Goal: Task Accomplishment & Management: Manage account settings

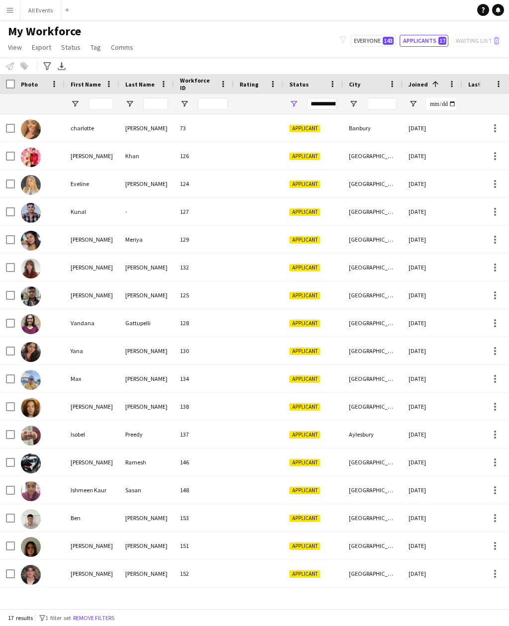
click at [362, 560] on div "[GEOGRAPHIC_DATA]" at bounding box center [373, 573] width 60 height 27
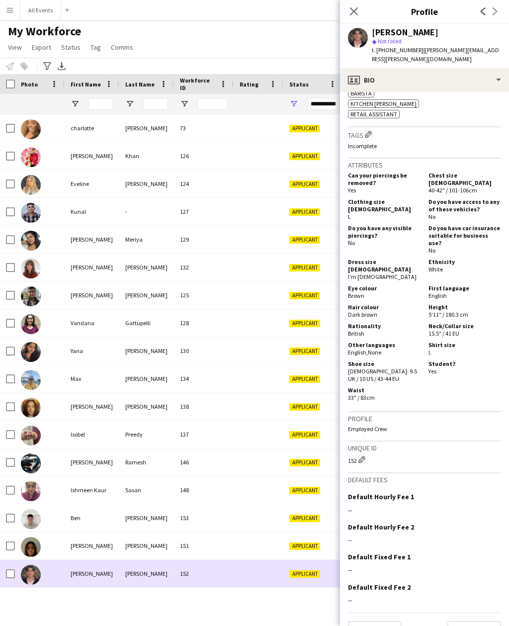
scroll to position [379, 0]
click at [490, 621] on button "Next" at bounding box center [474, 631] width 54 height 20
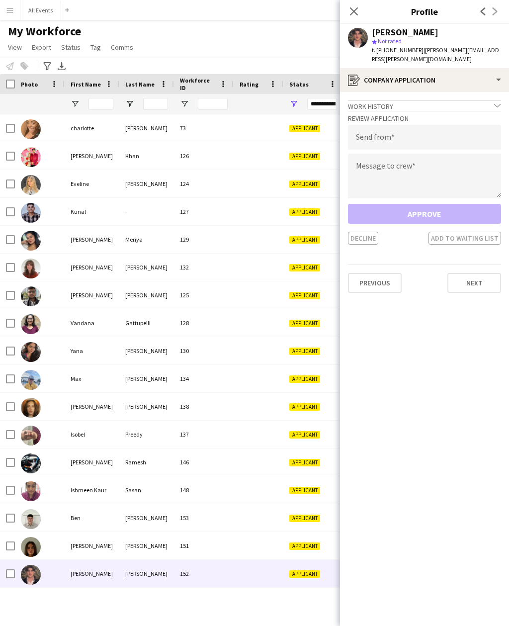
click at [493, 273] on button "Next" at bounding box center [474, 283] width 54 height 20
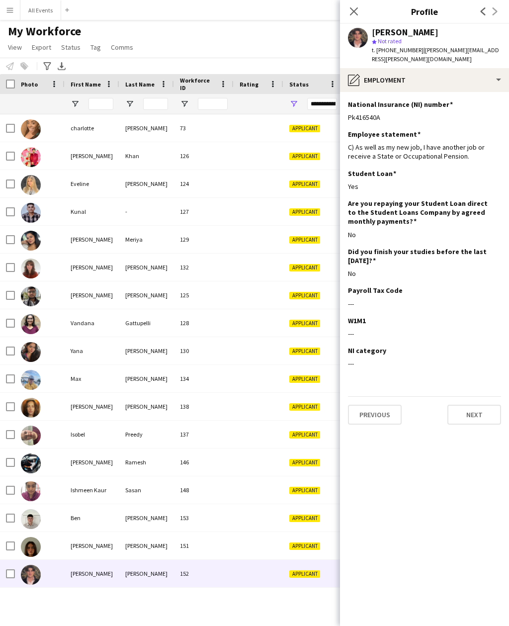
click at [475, 410] on button "Next" at bounding box center [474, 415] width 54 height 20
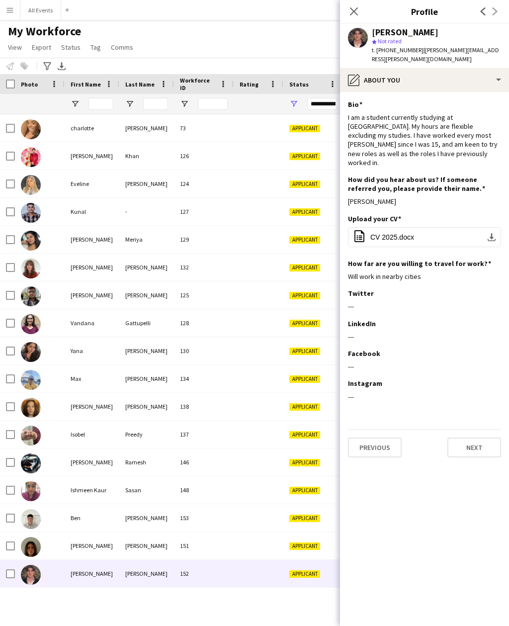
click at [480, 437] on button "Next" at bounding box center [474, 447] width 54 height 20
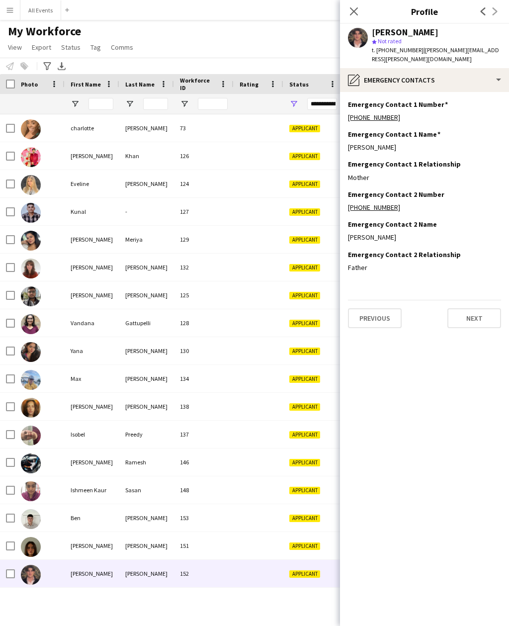
click at [473, 315] on button "Next" at bounding box center [474, 318] width 54 height 20
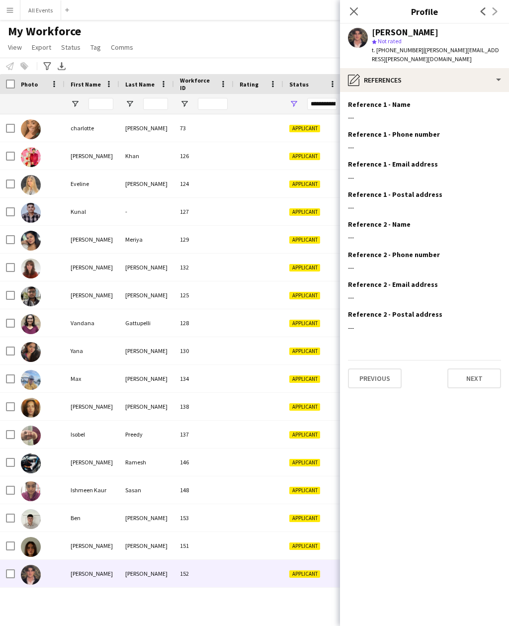
click at [471, 370] on button "Next" at bounding box center [474, 378] width 54 height 20
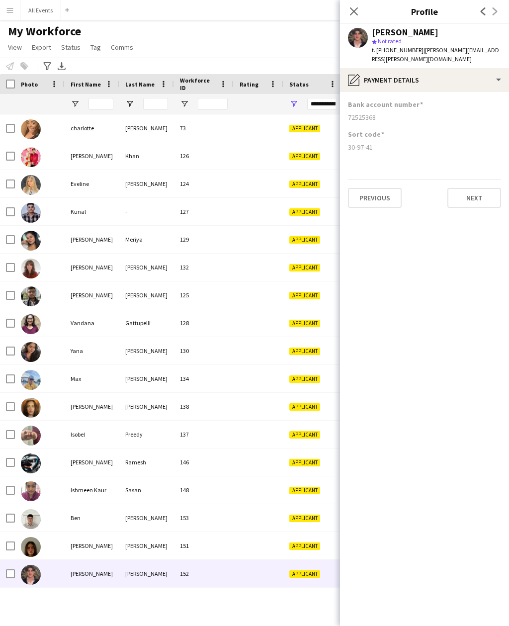
click at [482, 188] on button "Next" at bounding box center [474, 198] width 54 height 20
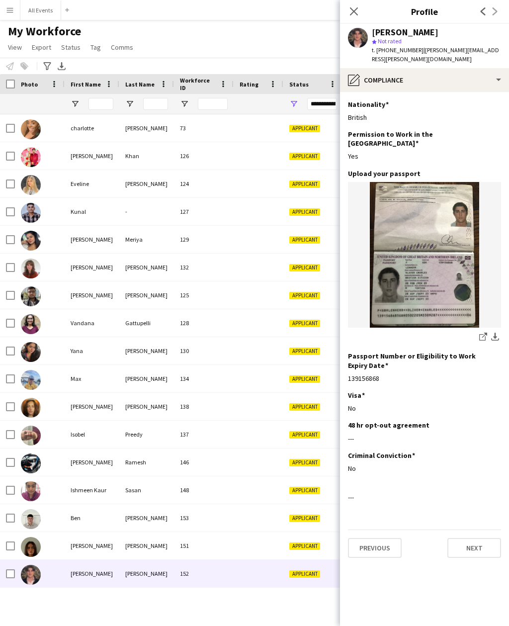
click at [480, 538] on button "Next" at bounding box center [474, 548] width 54 height 20
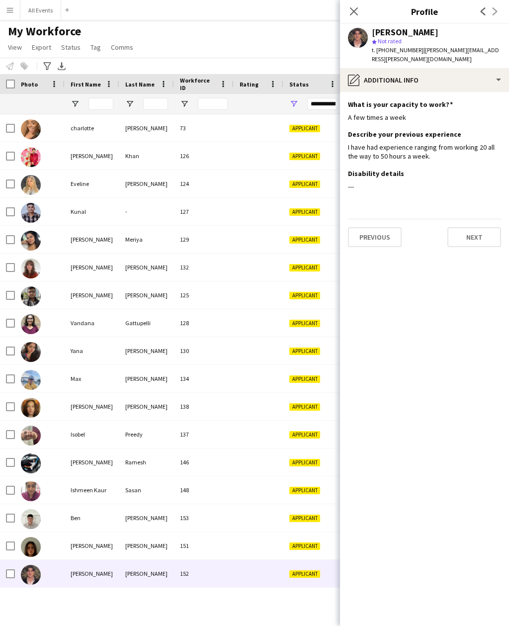
click at [491, 227] on button "Next" at bounding box center [474, 237] width 54 height 20
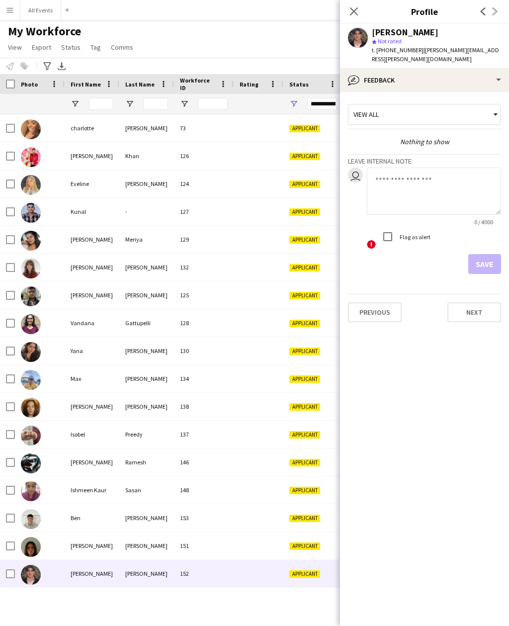
click at [484, 304] on button "Next" at bounding box center [474, 312] width 54 height 20
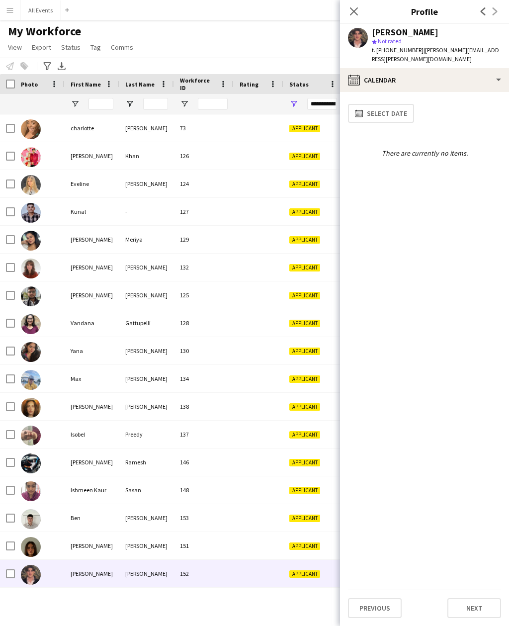
click at [262, 532] on div at bounding box center [259, 545] width 50 height 27
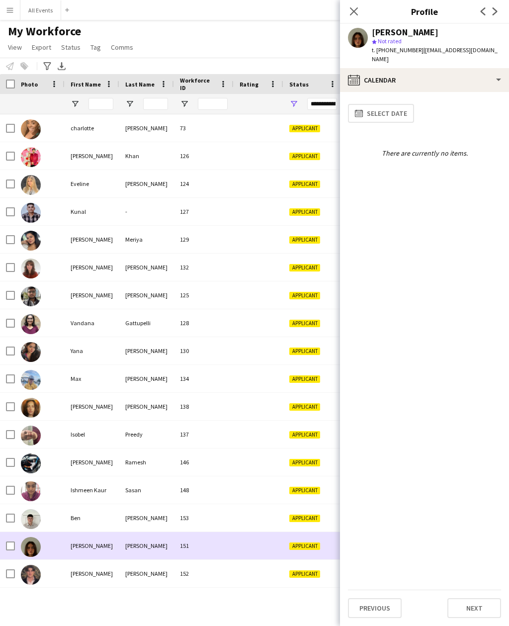
click at [487, 603] on button "Next" at bounding box center [474, 608] width 54 height 20
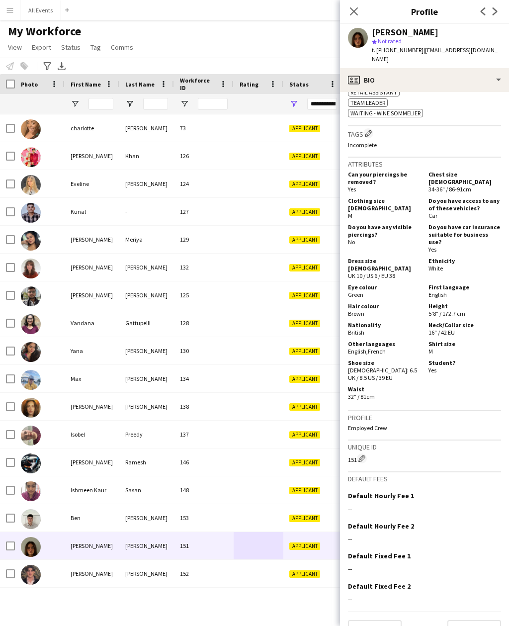
scroll to position [390, 0]
click at [489, 621] on button "Next" at bounding box center [474, 631] width 54 height 20
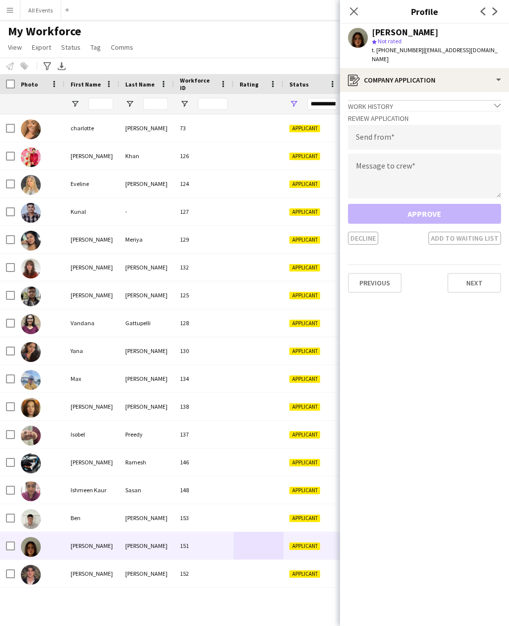
click at [488, 611] on app-crew-profile-application "Work history chevron-down Waitress/Front of House Squerryes Vineyard and Winery…" at bounding box center [424, 359] width 169 height 534
click at [485, 273] on button "Next" at bounding box center [474, 283] width 54 height 20
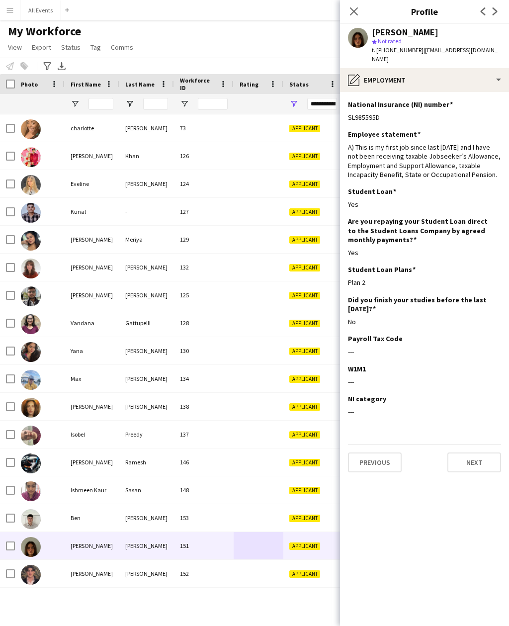
click at [477, 452] on button "Next" at bounding box center [474, 462] width 54 height 20
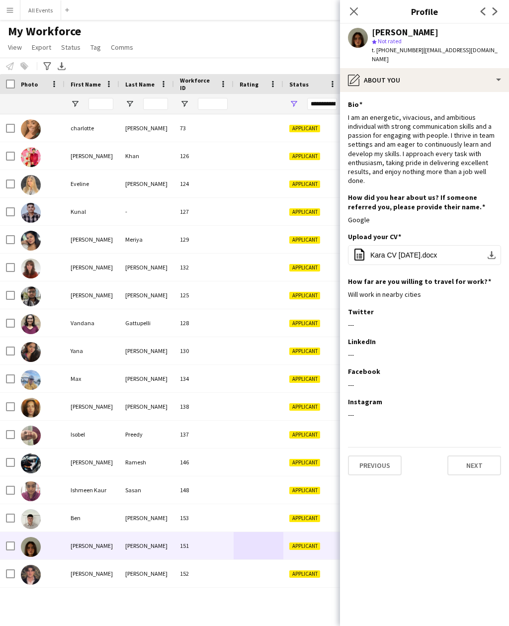
click at [485, 460] on button "Next" at bounding box center [474, 465] width 54 height 20
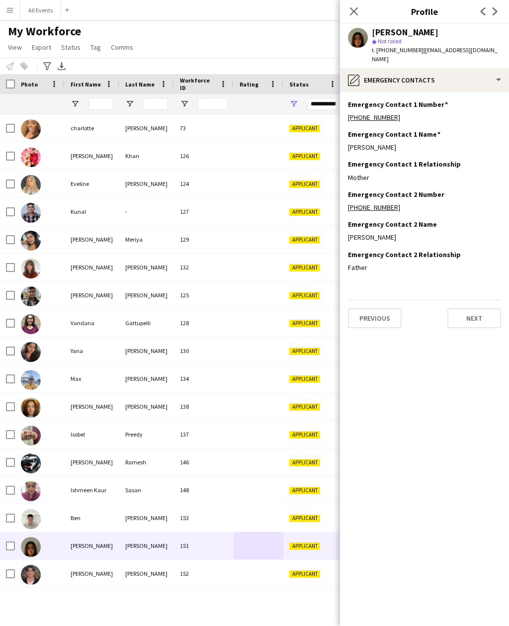
click at [483, 314] on button "Next" at bounding box center [474, 318] width 54 height 20
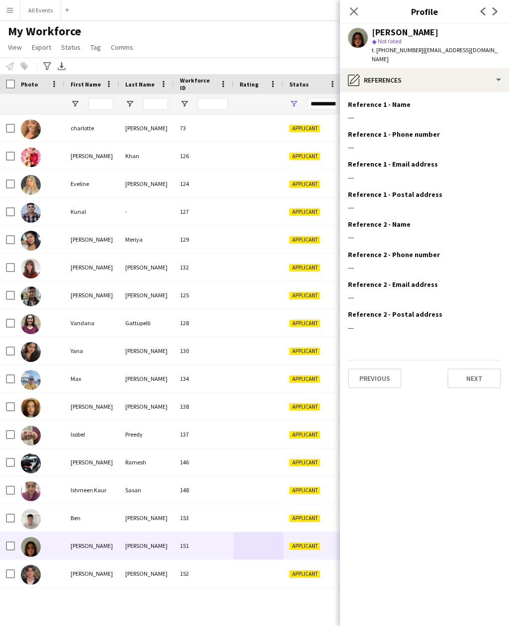
click at [474, 369] on button "Next" at bounding box center [474, 378] width 54 height 20
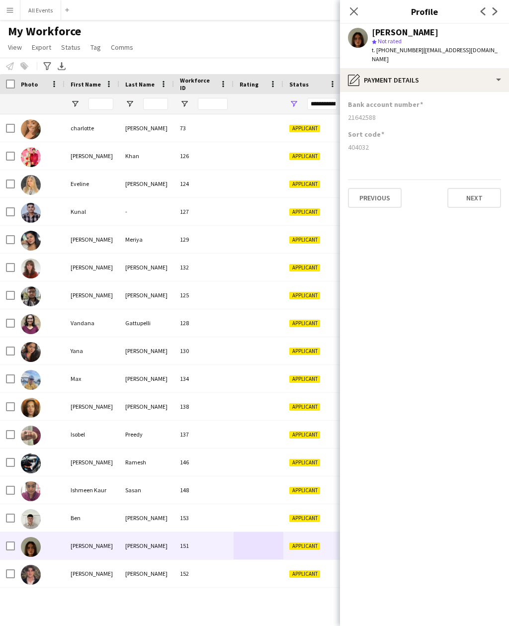
click at [494, 191] on button "Next" at bounding box center [474, 198] width 54 height 20
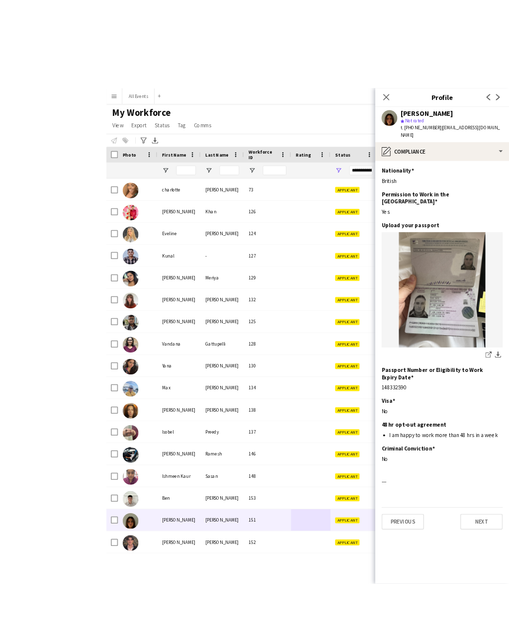
scroll to position [2, 0]
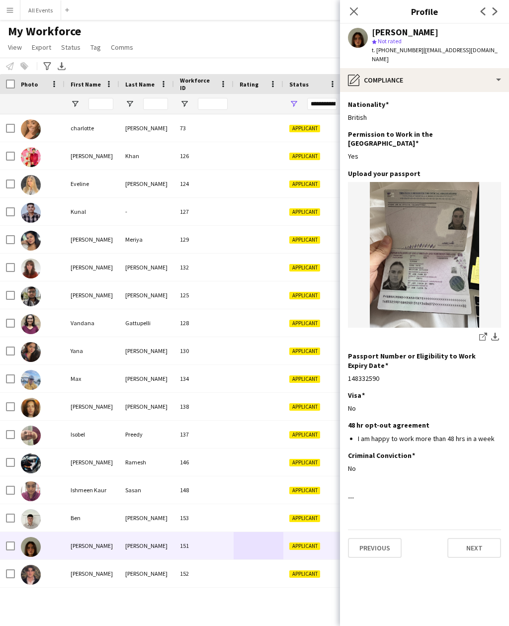
click at [476, 538] on button "Next" at bounding box center [474, 548] width 54 height 20
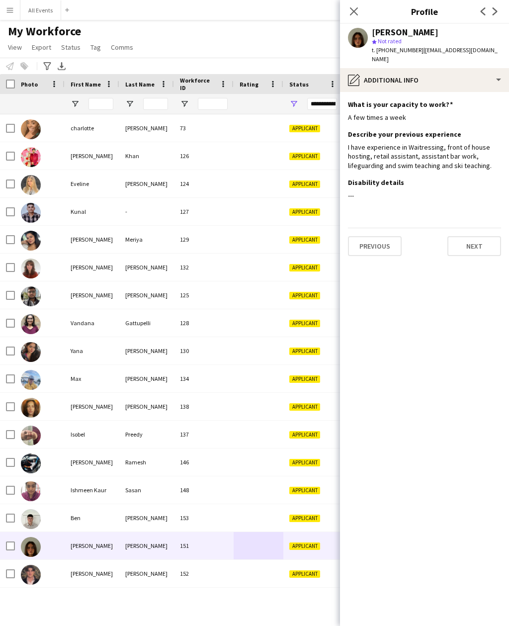
click at [483, 236] on button "Next" at bounding box center [474, 246] width 54 height 20
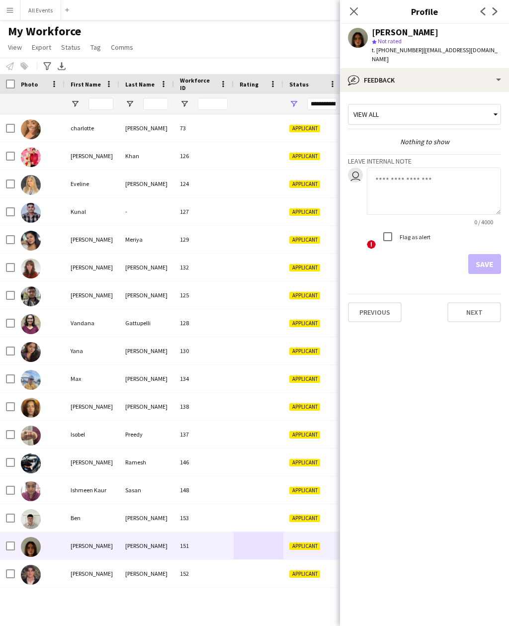
click at [480, 305] on button "Next" at bounding box center [474, 312] width 54 height 20
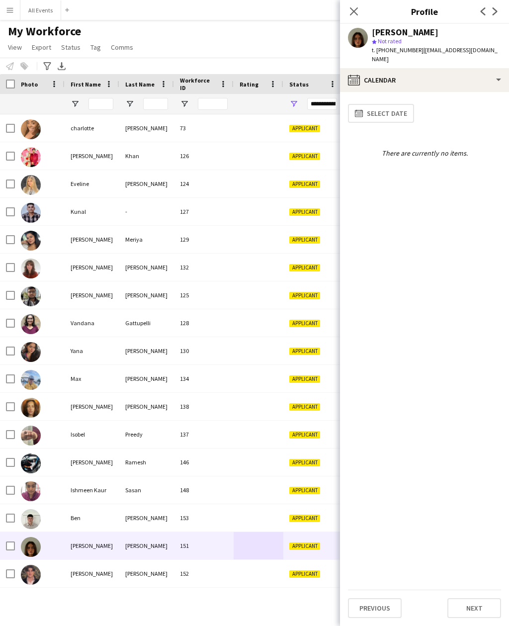
scroll to position [4, 0]
click at [483, 604] on button "Next" at bounding box center [474, 608] width 54 height 20
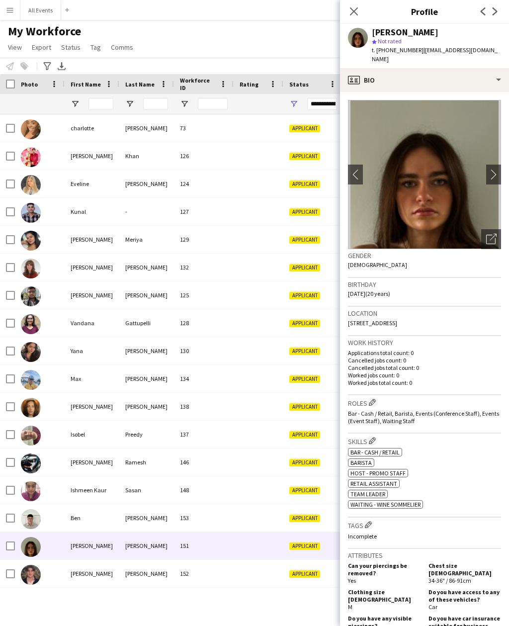
click at [209, 515] on div "153" at bounding box center [204, 517] width 60 height 27
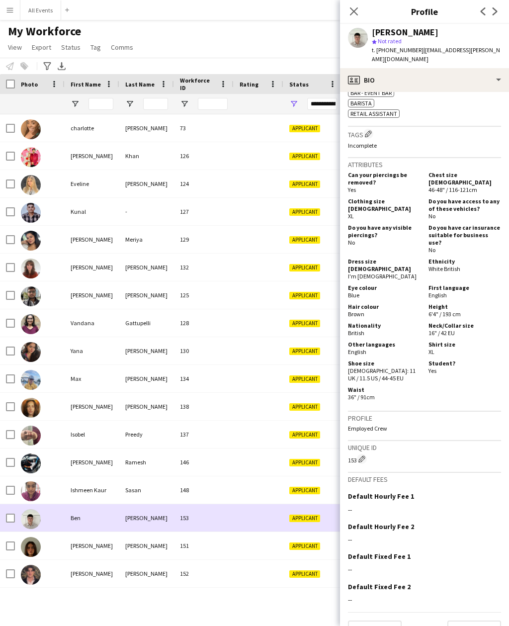
scroll to position [379, 0]
click at [485, 621] on button "Next" at bounding box center [474, 631] width 54 height 20
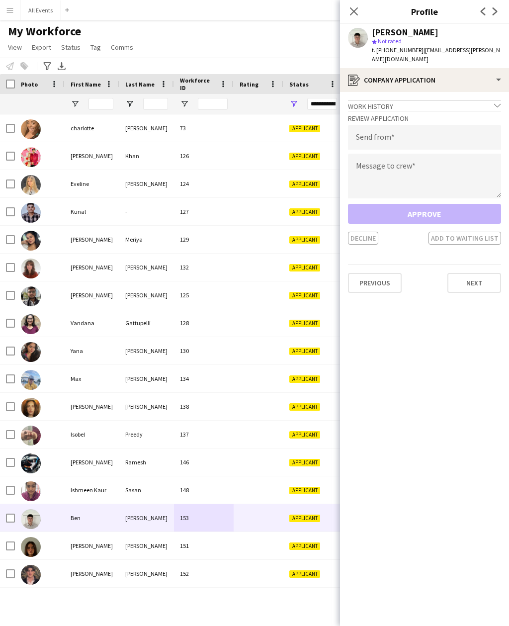
click at [481, 291] on app-crew-profile-application "Work history chevron-down Incomplete Review Application Send from Message to cr…" at bounding box center [424, 359] width 169 height 534
click at [491, 273] on button "Next" at bounding box center [474, 283] width 54 height 20
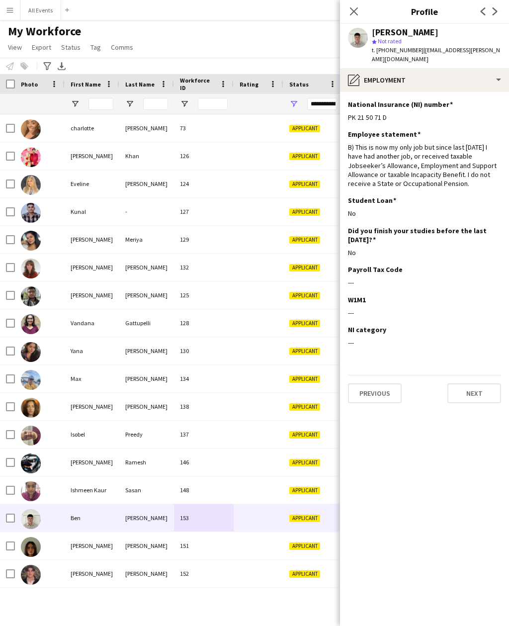
click at [478, 387] on button "Next" at bounding box center [474, 393] width 54 height 20
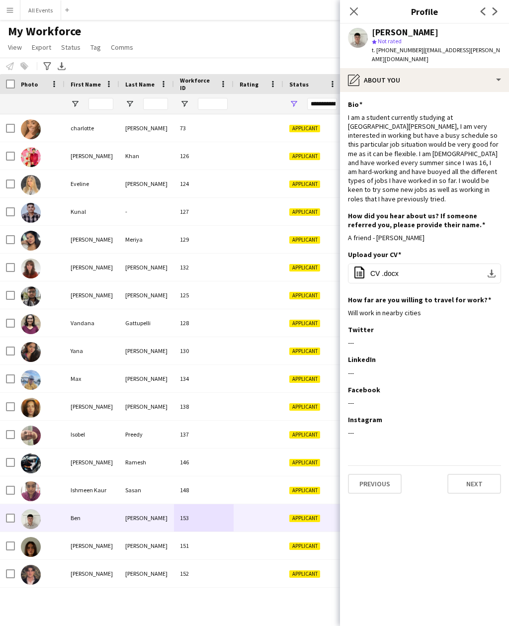
click at [482, 474] on button "Next" at bounding box center [474, 484] width 54 height 20
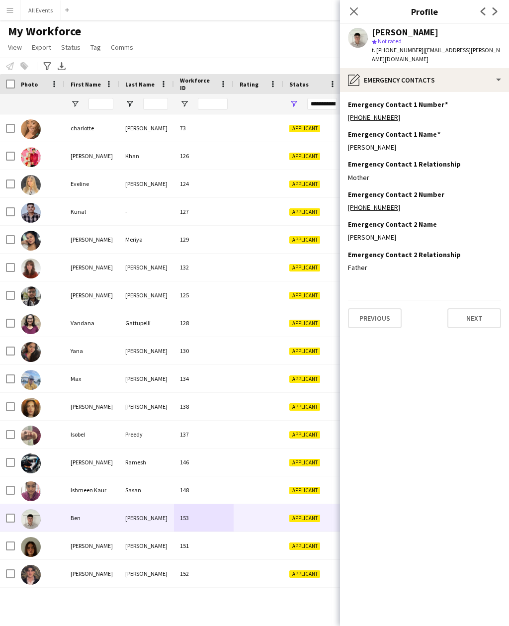
click at [482, 308] on button "Next" at bounding box center [474, 318] width 54 height 20
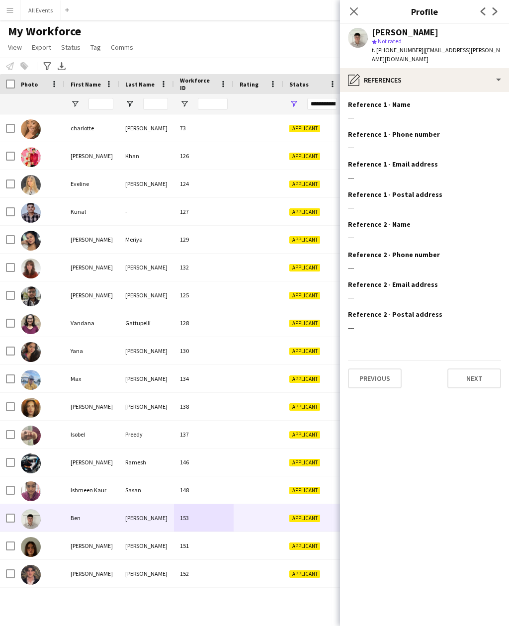
click at [487, 368] on button "Next" at bounding box center [474, 378] width 54 height 20
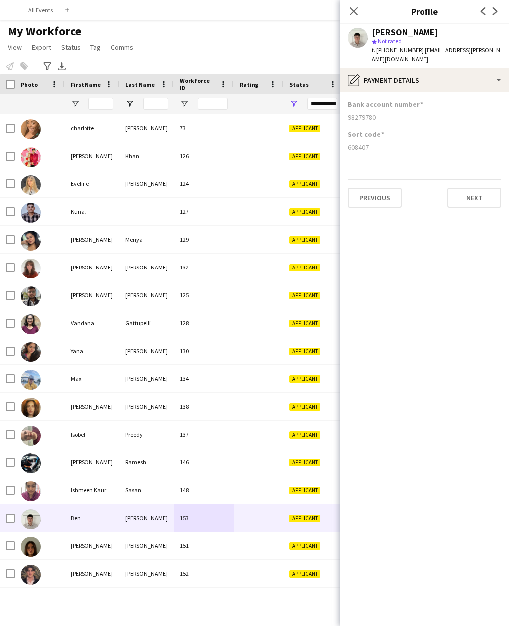
click at [485, 193] on button "Next" at bounding box center [474, 198] width 54 height 20
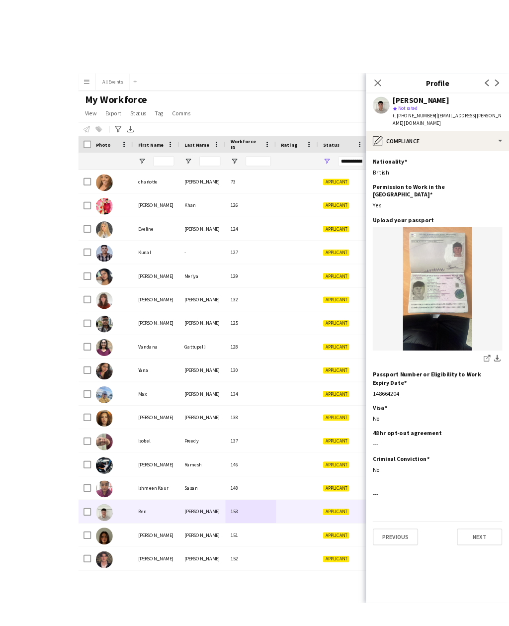
scroll to position [5, 0]
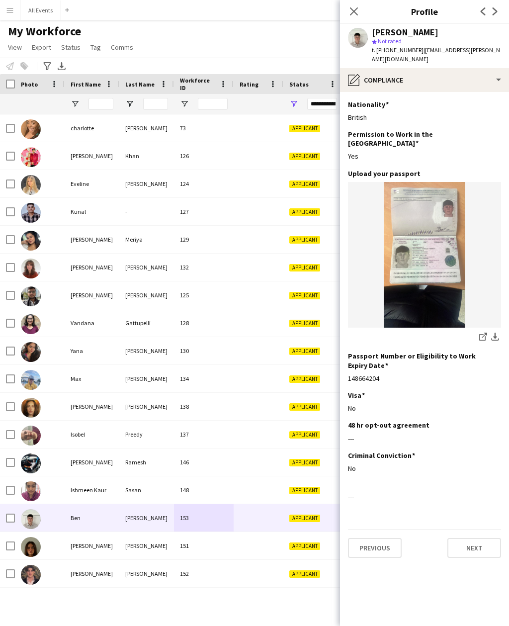
click at [486, 538] on button "Next" at bounding box center [474, 548] width 54 height 20
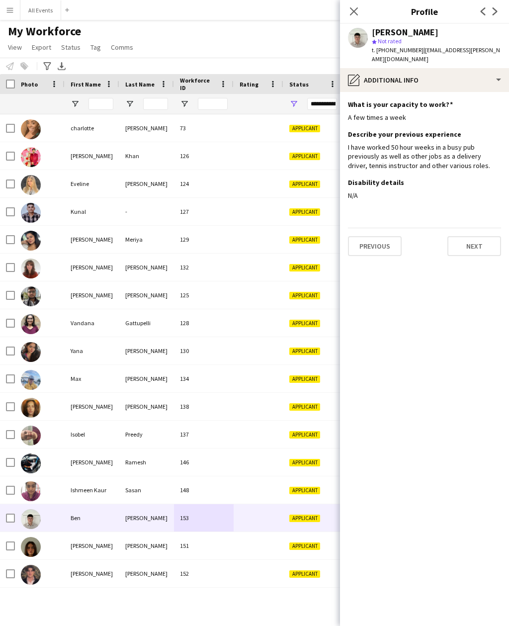
click at [484, 240] on button "Next" at bounding box center [474, 246] width 54 height 20
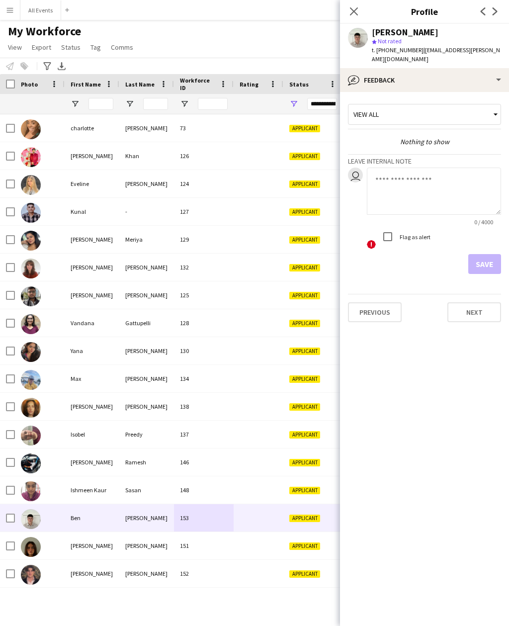
click at [485, 294] on div "Previous Next" at bounding box center [424, 308] width 153 height 28
click at [484, 307] on button "Next" at bounding box center [474, 312] width 54 height 20
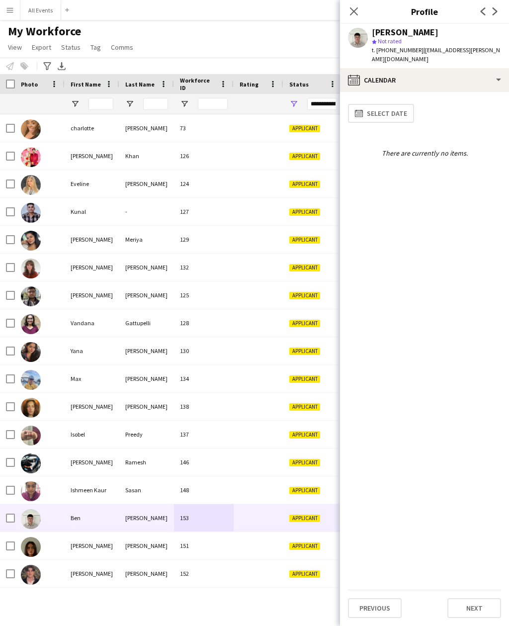
click at [482, 598] on button "Next" at bounding box center [474, 608] width 54 height 20
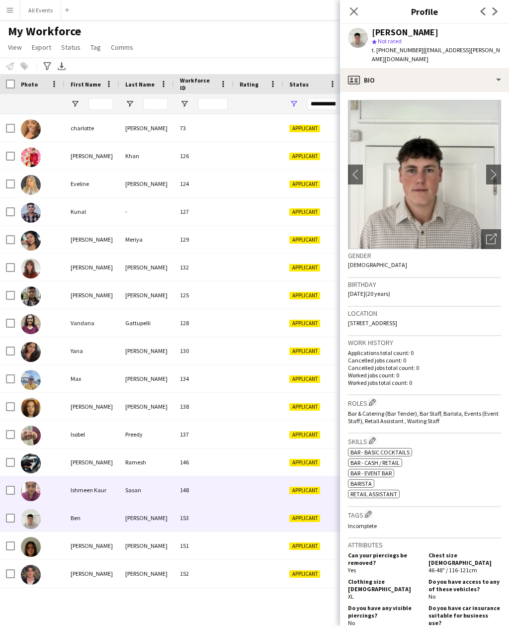
click at [252, 476] on div at bounding box center [259, 489] width 50 height 27
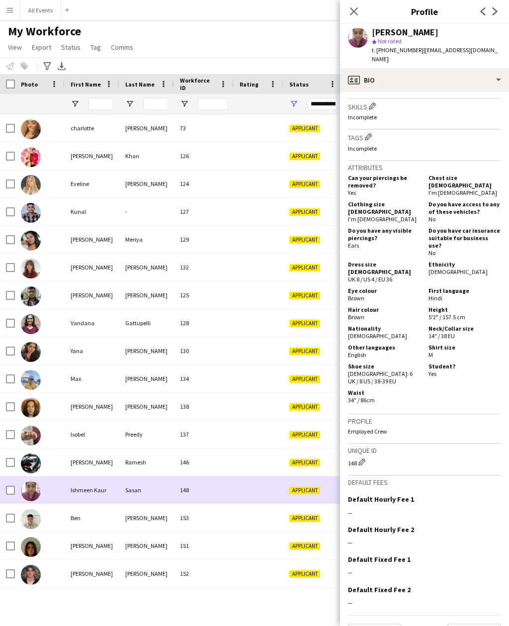
scroll to position [334, 0]
click at [484, 624] on button "Next" at bounding box center [474, 634] width 54 height 20
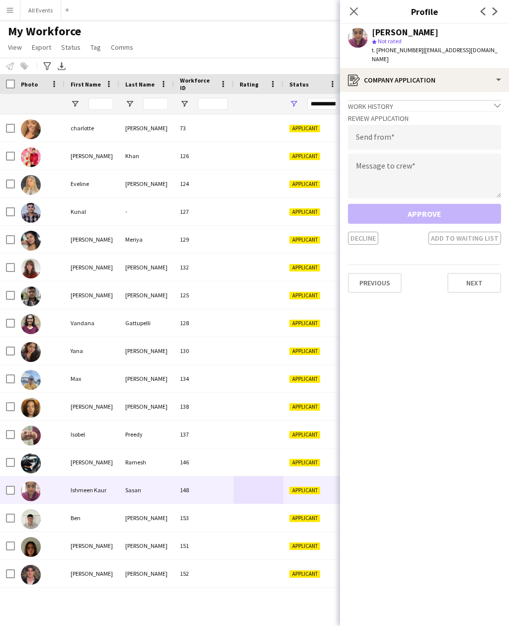
click at [392, 274] on button "Previous" at bounding box center [375, 283] width 54 height 20
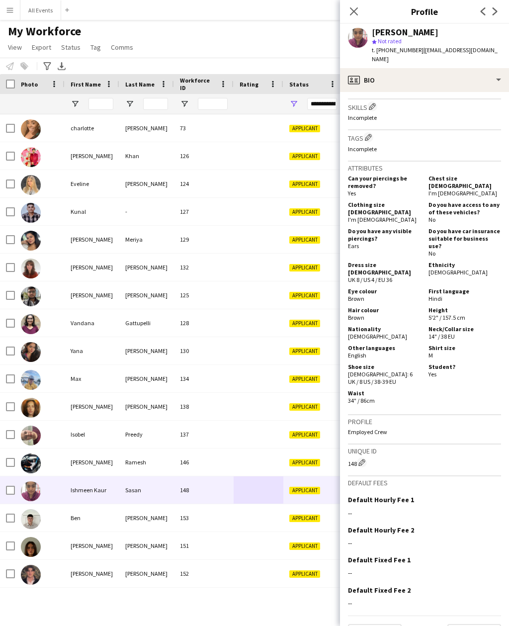
click at [472, 624] on button "Next" at bounding box center [474, 634] width 54 height 20
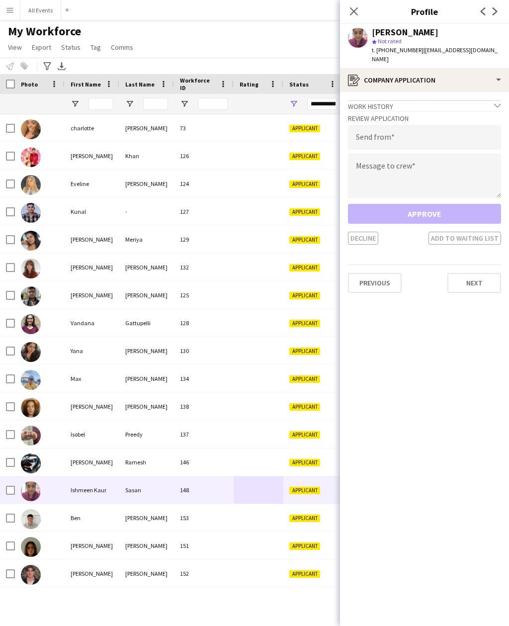
click at [476, 273] on button "Next" at bounding box center [474, 283] width 54 height 20
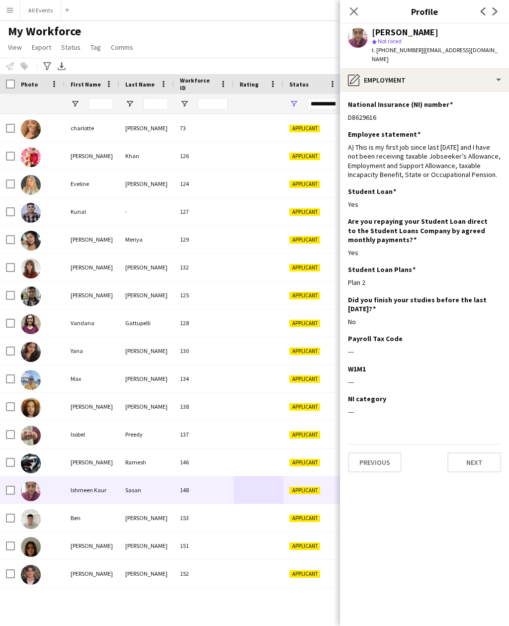
click at [4, 13] on button "Menu" at bounding box center [10, 10] width 20 height 20
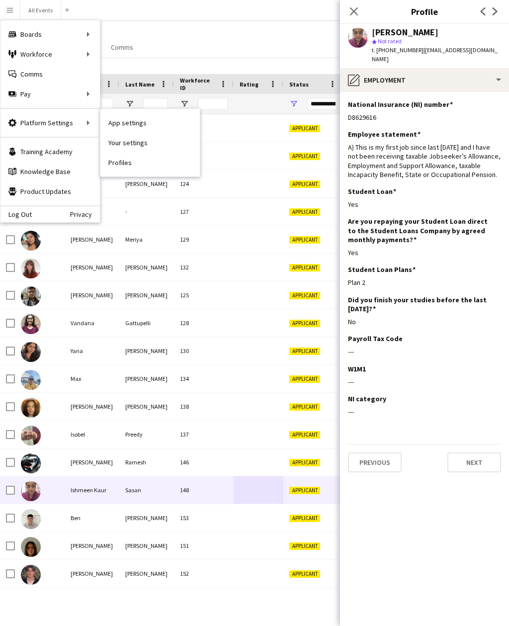
click at [137, 167] on link "Profiles" at bounding box center [149, 163] width 99 height 20
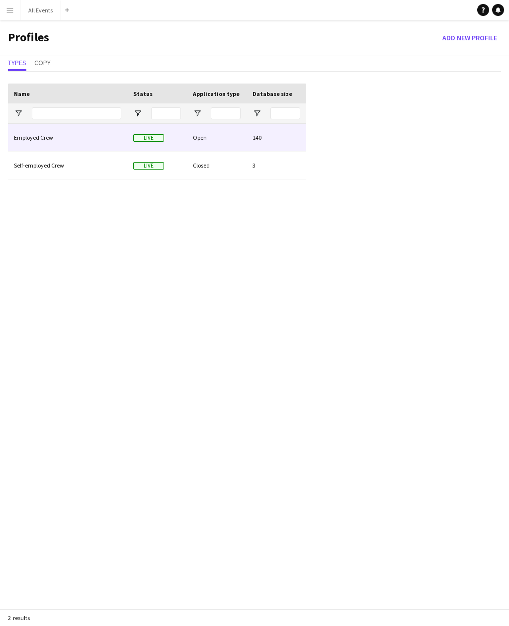
click at [112, 133] on div "Employed Crew" at bounding box center [67, 137] width 119 height 27
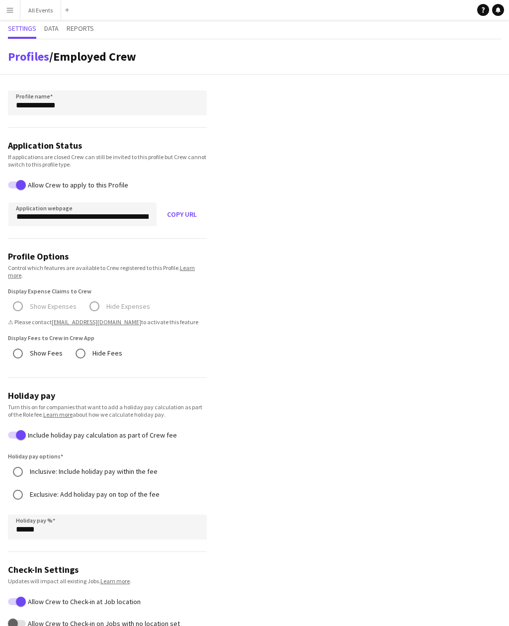
click at [89, 25] on span "Reports" at bounding box center [80, 28] width 27 height 7
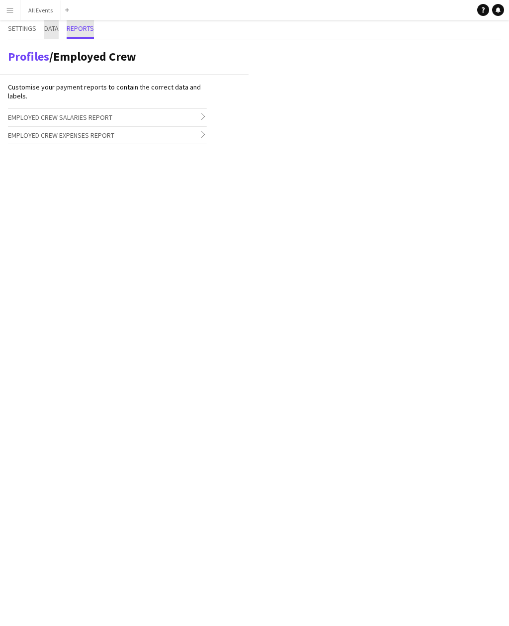
click at [58, 32] on span "Data" at bounding box center [51, 28] width 14 height 7
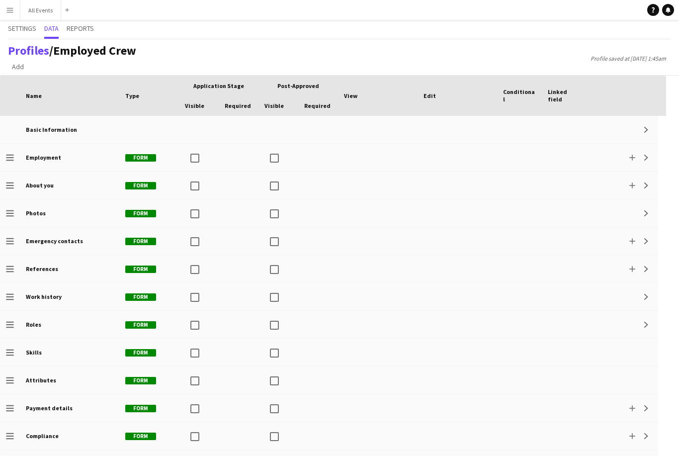
click at [509, 182] on app-icon "Expand" at bounding box center [646, 185] width 6 height 6
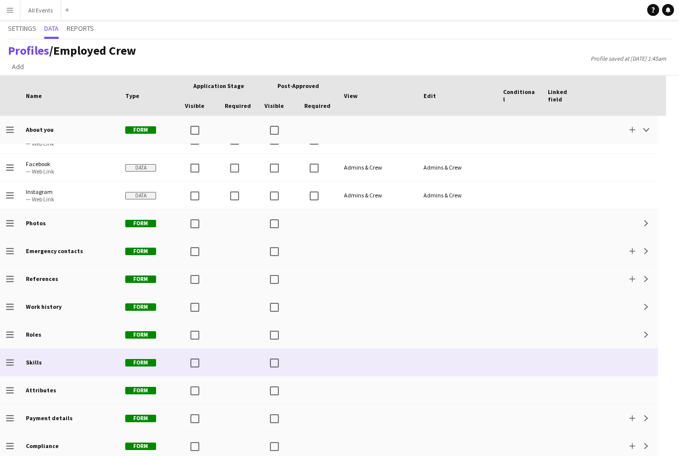
click at [105, 348] on div "Skills" at bounding box center [69, 361] width 99 height 27
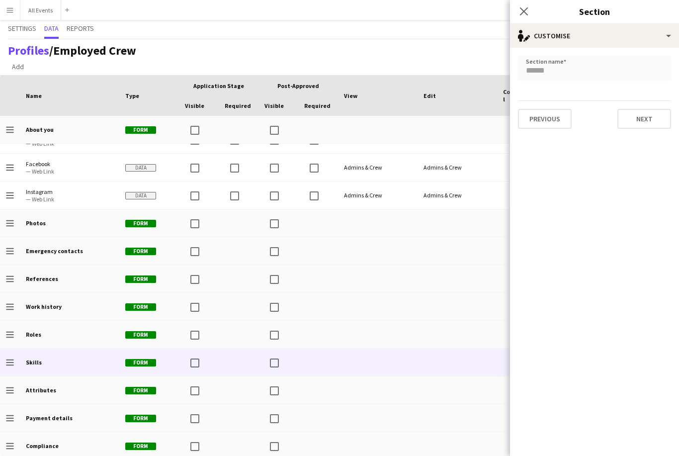
click at [509, 12] on icon at bounding box center [524, 11] width 8 height 8
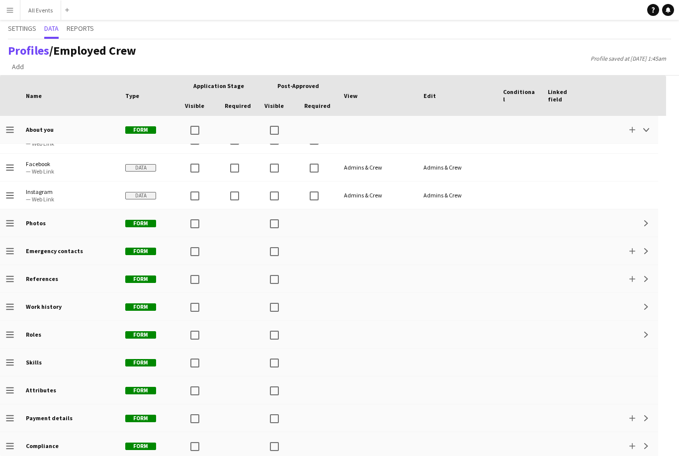
click at [509, 332] on app-icon "Expand" at bounding box center [646, 335] width 6 height 6
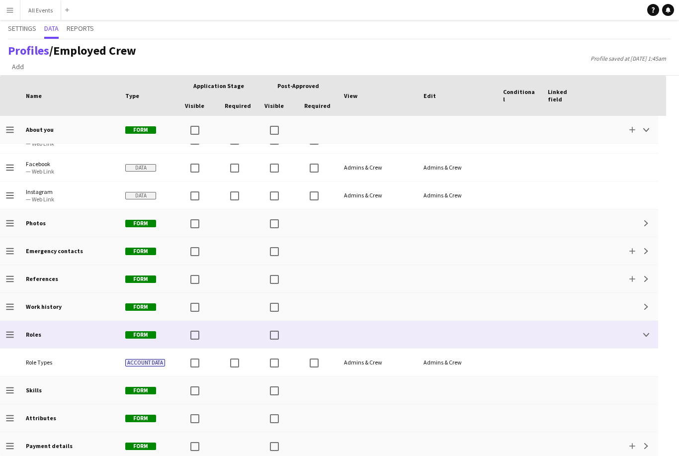
click at [509, 304] on app-icon "Expand" at bounding box center [646, 307] width 6 height 6
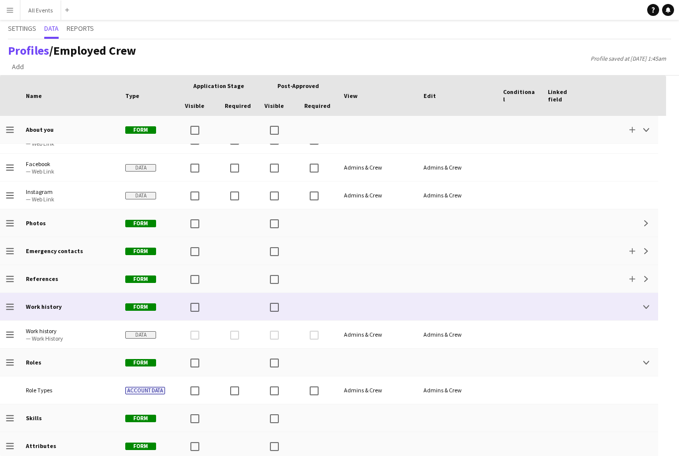
click at [509, 276] on app-icon "Expand" at bounding box center [646, 279] width 6 height 6
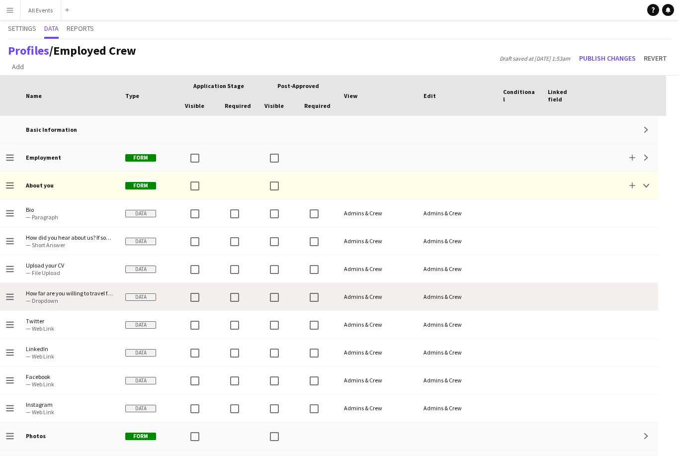
click at [509, 182] on app-icon "Add" at bounding box center [632, 185] width 6 height 6
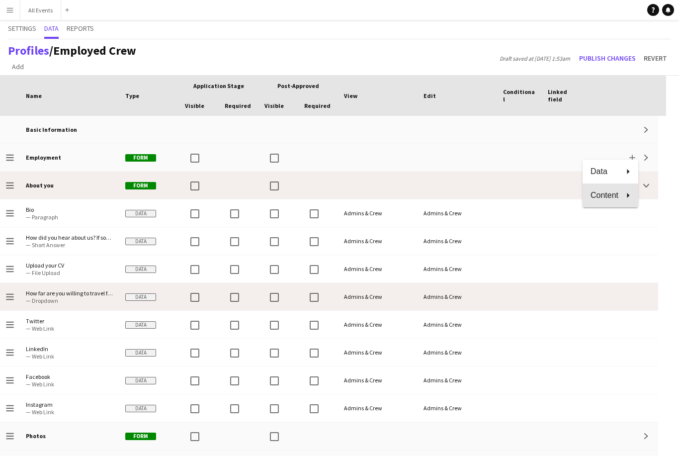
click at [509, 198] on button "Content" at bounding box center [611, 195] width 56 height 24
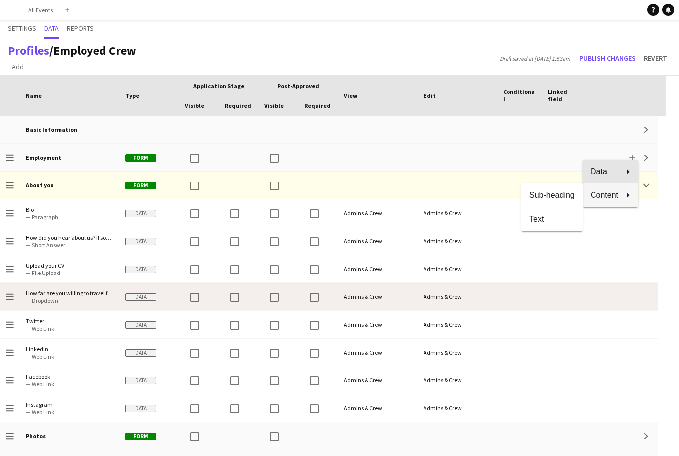
click at [509, 169] on icon at bounding box center [624, 171] width 12 height 5
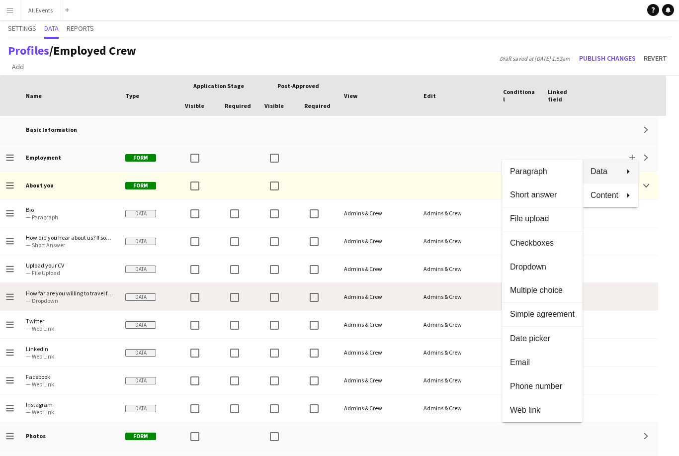
click at [509, 246] on span "Checkboxes" at bounding box center [542, 242] width 65 height 9
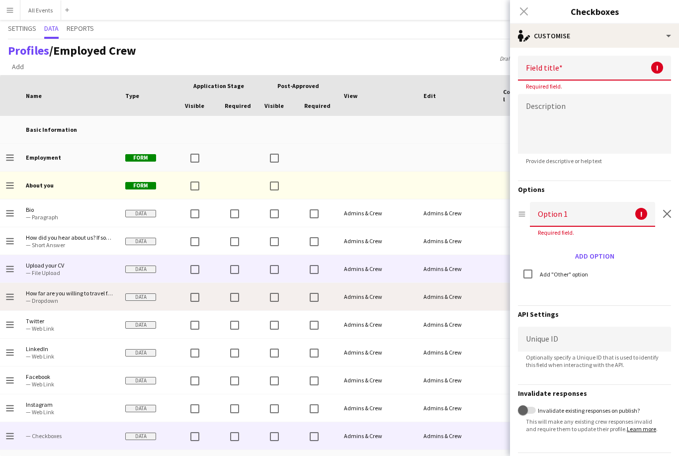
click at [76, 269] on span "— File Upload" at bounding box center [69, 272] width 87 height 7
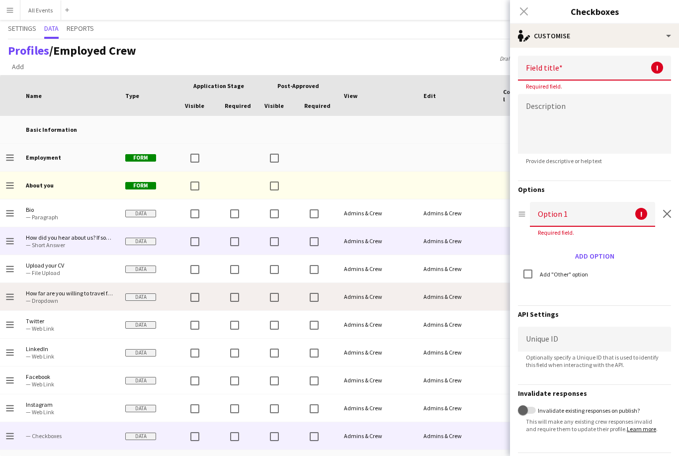
click at [85, 227] on span "How did you hear about us? If someone referred you, please provide their name. …" at bounding box center [69, 240] width 87 height 27
click at [509, 66] on input at bounding box center [594, 68] width 153 height 25
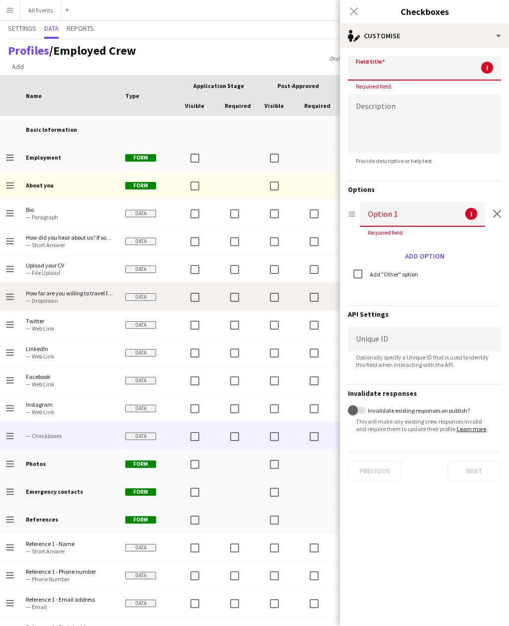
click at [397, 81] on input at bounding box center [424, 68] width 153 height 25
click at [358, 11] on div "Close pop-in" at bounding box center [354, 11] width 28 height 23
click at [359, 11] on div "Close pop-in" at bounding box center [354, 11] width 28 height 23
click at [360, 8] on div "Close pop-in" at bounding box center [354, 11] width 28 height 23
click at [364, 11] on div "Close pop-in" at bounding box center [354, 11] width 28 height 23
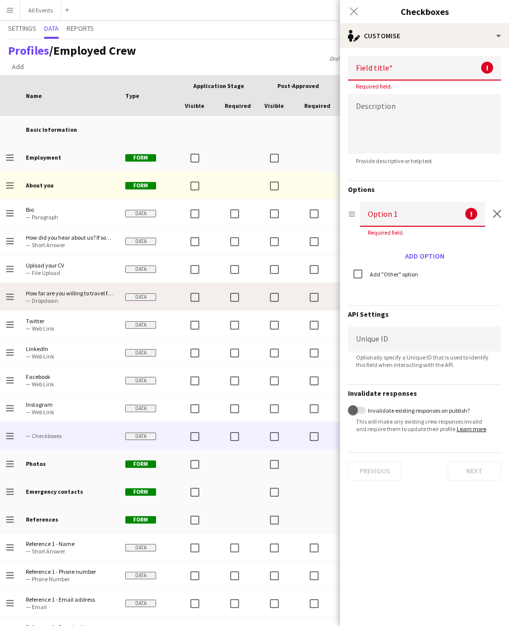
click at [354, 9] on div "Close pop-in" at bounding box center [354, 11] width 28 height 23
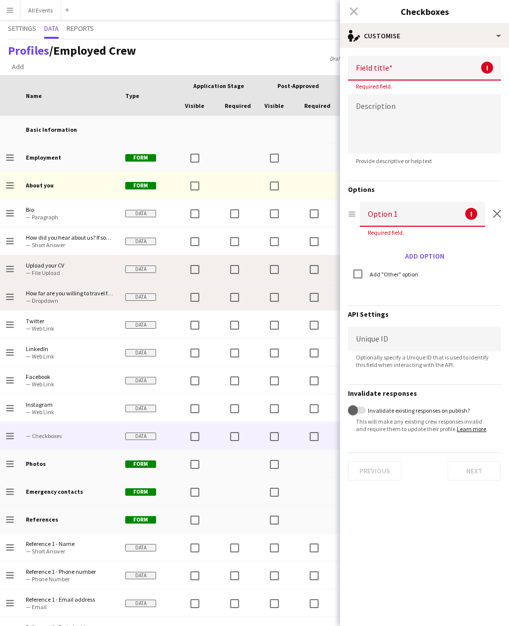
click at [61, 271] on span "— File Upload" at bounding box center [69, 272] width 87 height 7
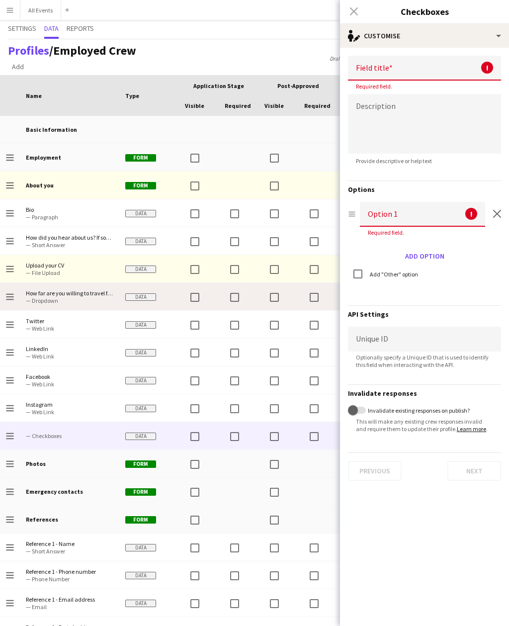
click at [76, 298] on span "— Dropdown" at bounding box center [69, 300] width 87 height 7
click at [398, 65] on input at bounding box center [424, 68] width 153 height 25
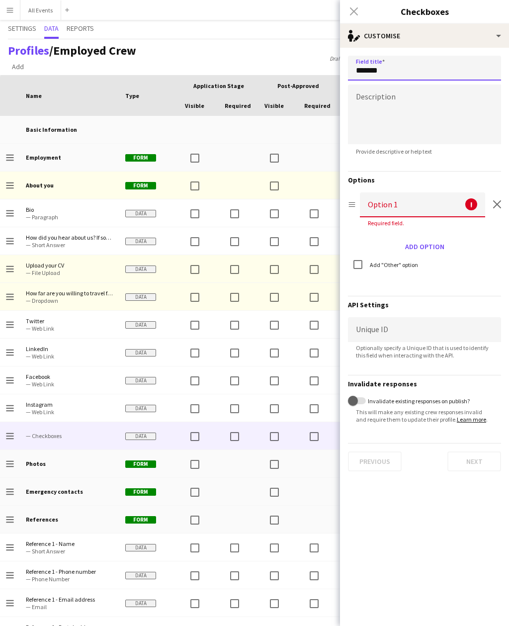
type input "*******"
click at [393, 96] on textarea at bounding box center [424, 115] width 153 height 60
click at [434, 250] on button "Add option" at bounding box center [424, 247] width 47 height 16
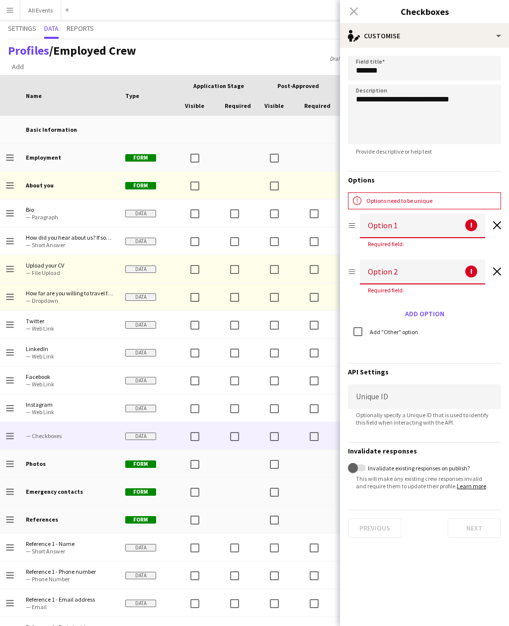
click at [410, 232] on input at bounding box center [422, 225] width 125 height 25
click at [472, 99] on textarea "**********" at bounding box center [424, 115] width 153 height 60
type textarea "**********"
click at [499, 272] on icon "Remove option" at bounding box center [497, 271] width 8 height 8
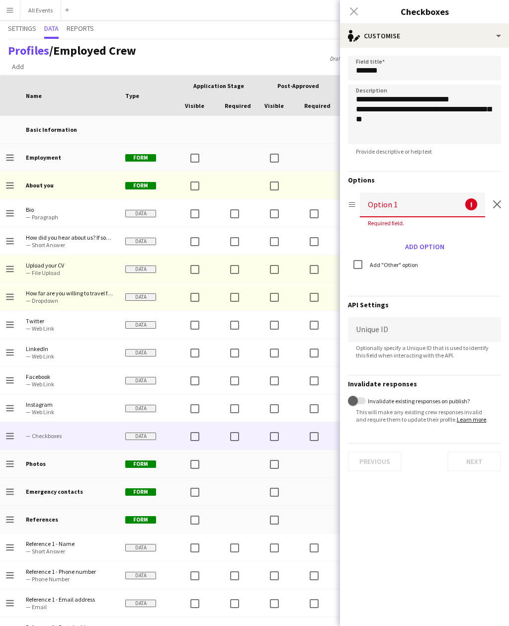
click at [497, 224] on div "Drag option Option 1 ! Required field. Remove option" at bounding box center [424, 211] width 153 height 38
click at [499, 198] on div "Drag option Option 1 ! Required field. Remove option" at bounding box center [424, 211] width 153 height 38
click at [500, 201] on div "Drag option Option 1 ! Required field. Remove option" at bounding box center [424, 211] width 153 height 38
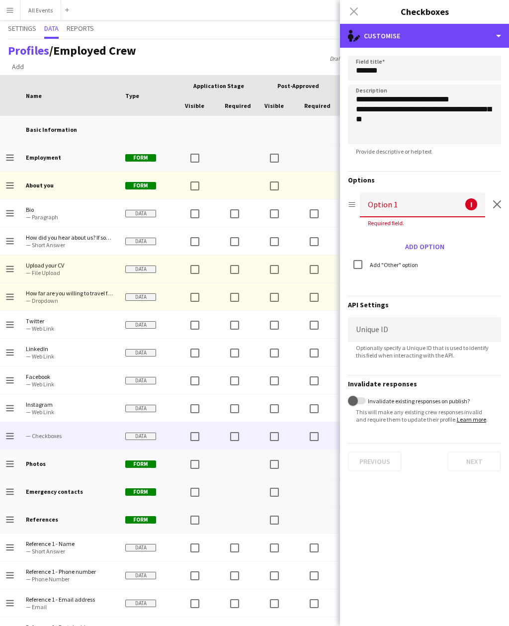
click at [484, 31] on div "single-neutral-actions-edit-1 Customise" at bounding box center [424, 36] width 169 height 24
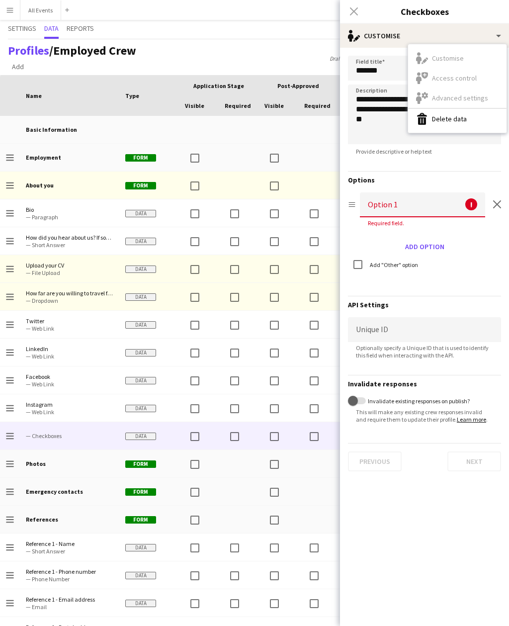
click at [458, 119] on button "Delete data Delete data" at bounding box center [457, 119] width 98 height 20
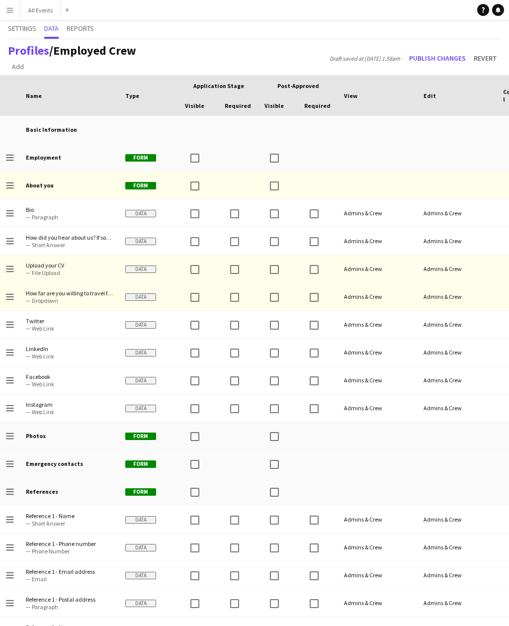
click at [491, 56] on button "Revert" at bounding box center [485, 58] width 31 height 16
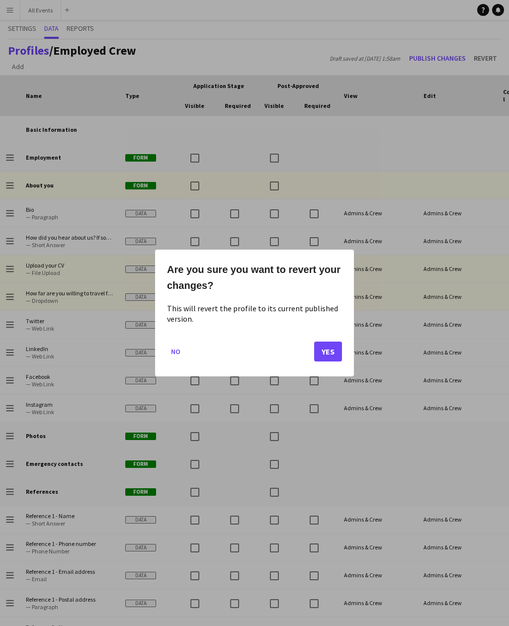
click at [334, 350] on button "Yes" at bounding box center [328, 351] width 28 height 20
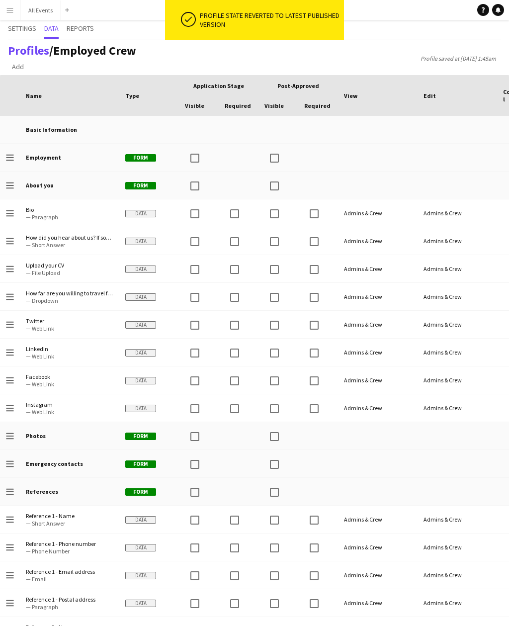
click at [13, 9] on app-icon "Menu" at bounding box center [10, 10] width 8 height 8
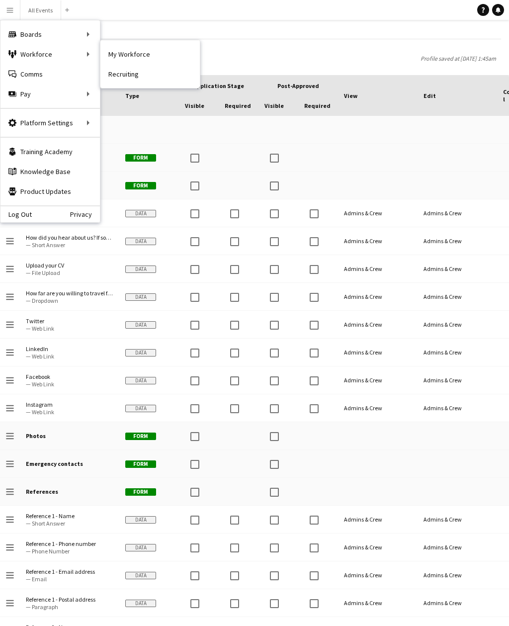
click at [113, 56] on link "My Workforce" at bounding box center [149, 54] width 99 height 20
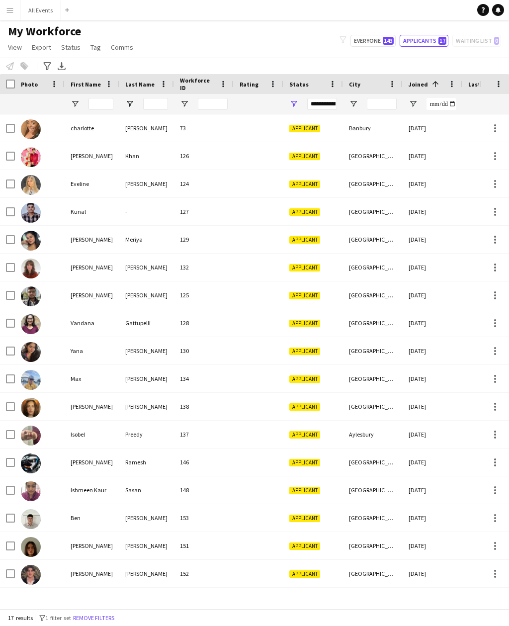
click at [73, 241] on div "[PERSON_NAME]" at bounding box center [92, 239] width 55 height 27
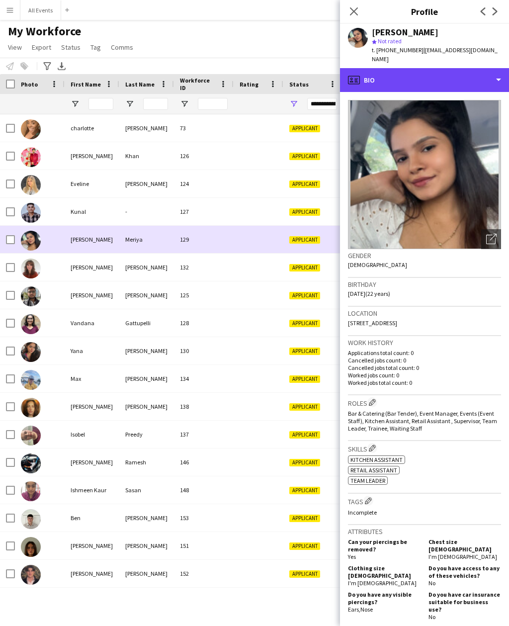
click at [457, 76] on div "profile Bio" at bounding box center [424, 80] width 169 height 24
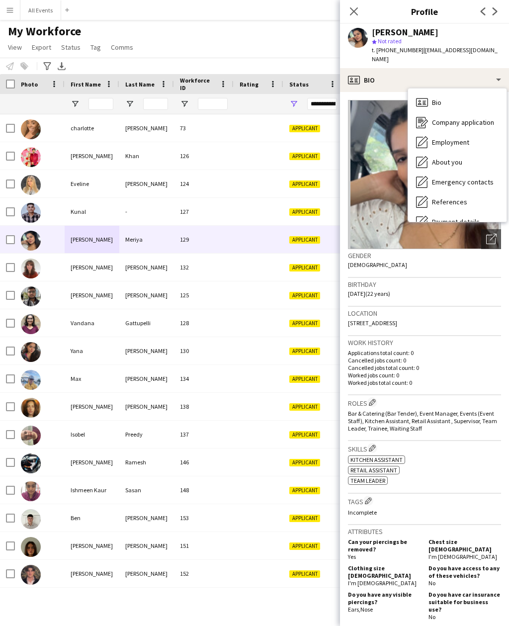
click at [481, 118] on span "Company application" at bounding box center [463, 122] width 62 height 9
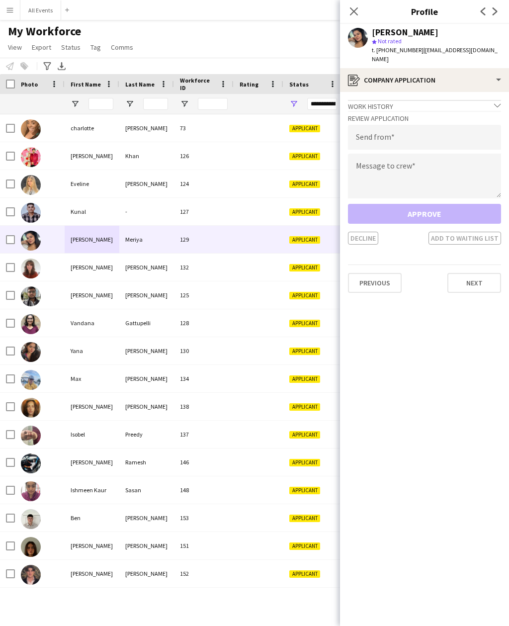
click at [476, 279] on button "Next" at bounding box center [474, 283] width 54 height 20
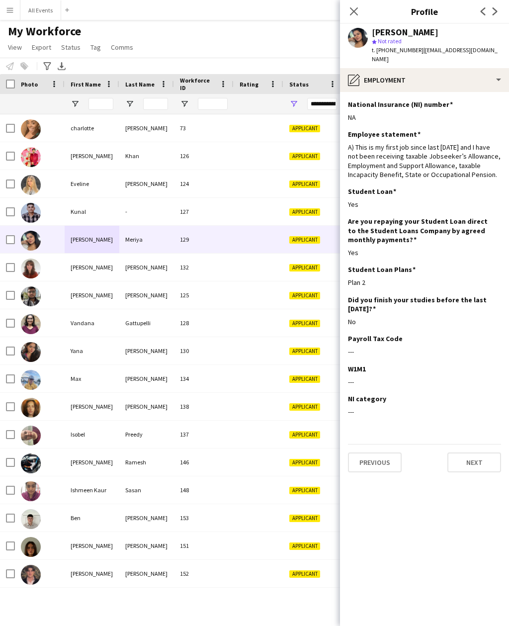
click at [385, 452] on button "Previous" at bounding box center [375, 462] width 54 height 20
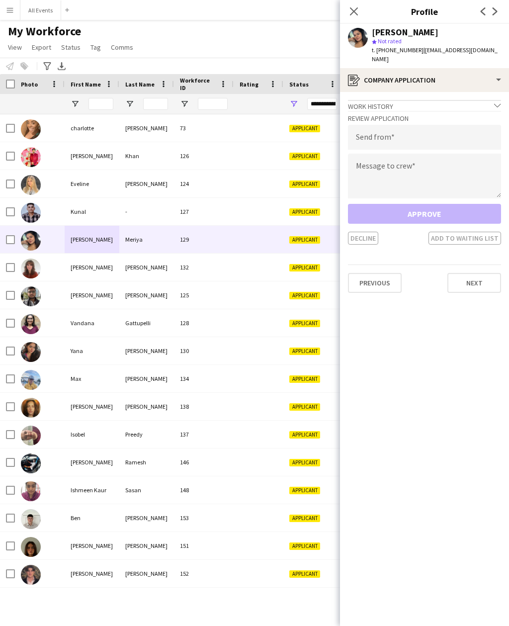
click at [390, 273] on button "Previous" at bounding box center [375, 283] width 54 height 20
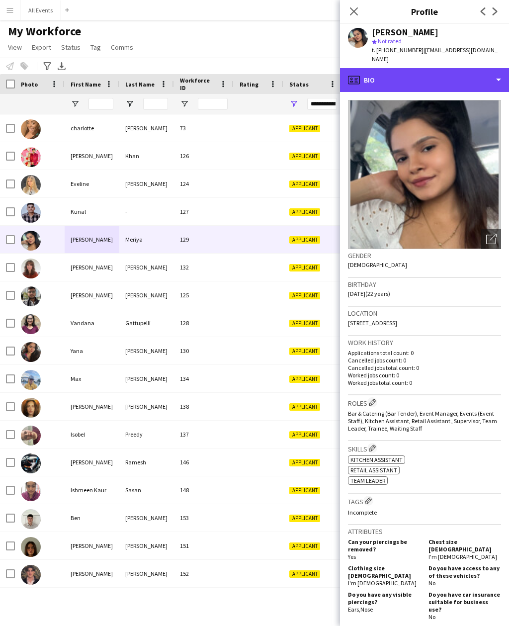
click at [491, 77] on div "profile Bio" at bounding box center [424, 80] width 169 height 24
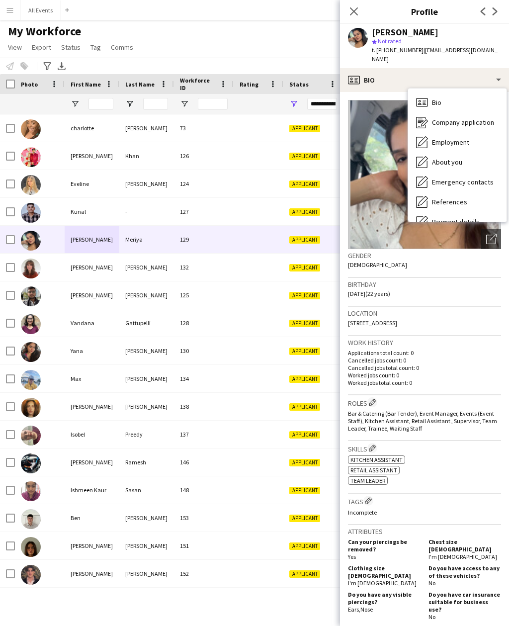
click at [480, 159] on div "About you About you" at bounding box center [457, 162] width 98 height 20
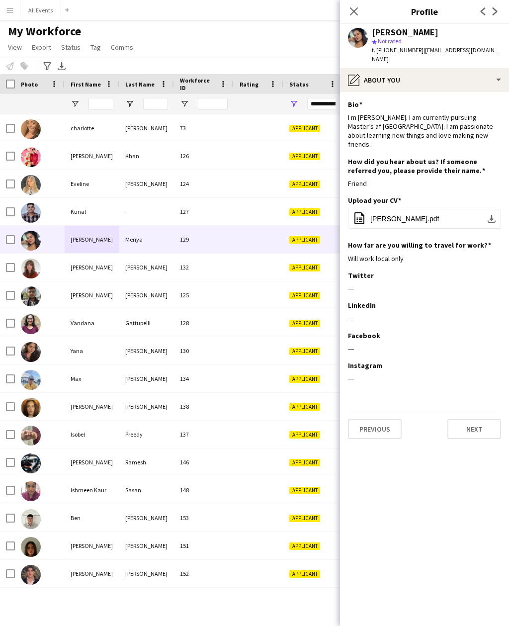
click at [311, 49] on div "My Workforce View Views Default view New view Update view Delete view Edit name…" at bounding box center [254, 41] width 509 height 34
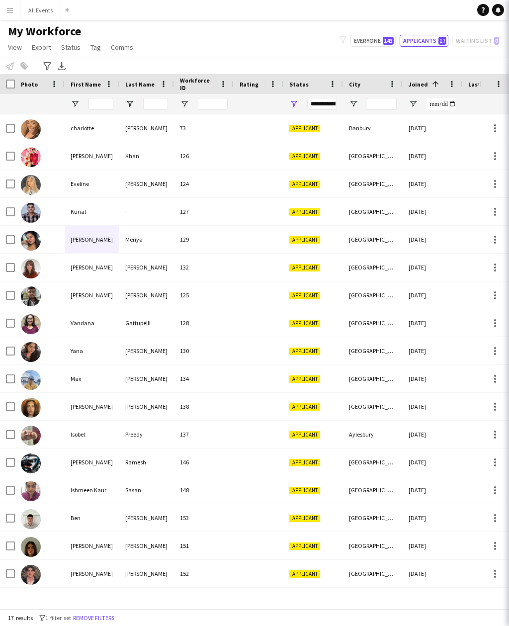
click at [0, 6] on button "Menu" at bounding box center [10, 10] width 20 height 20
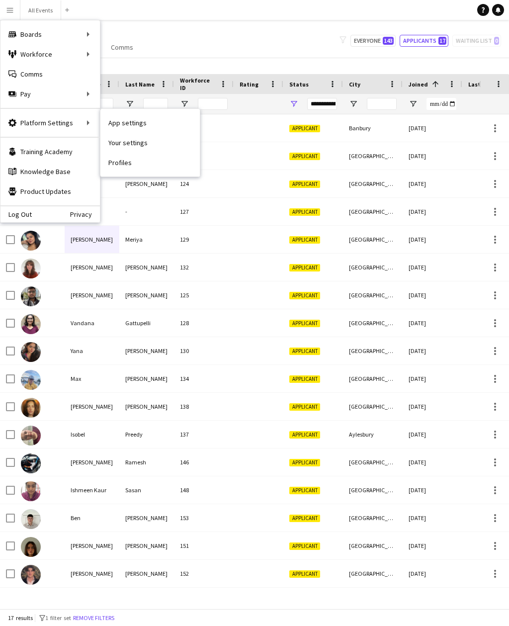
click at [123, 172] on link "Profiles" at bounding box center [149, 163] width 99 height 20
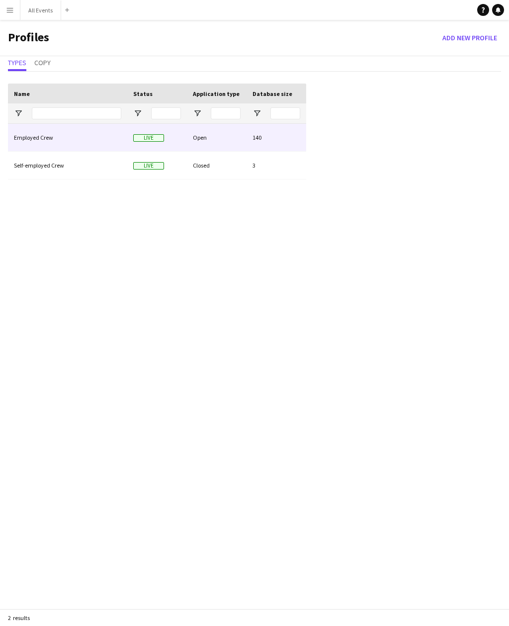
click at [20, 149] on div "Employed Crew" at bounding box center [67, 137] width 119 height 27
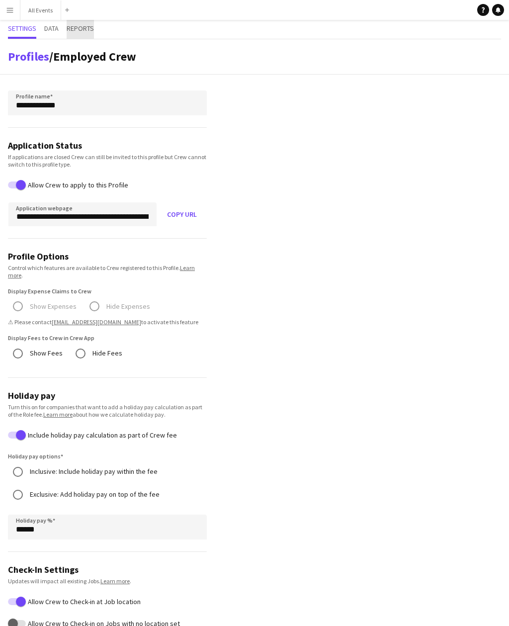
click at [78, 34] on span "Reports" at bounding box center [80, 29] width 27 height 19
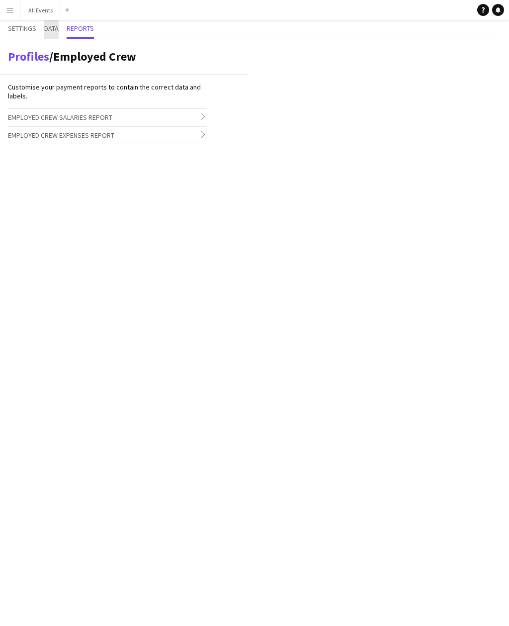
click at [52, 34] on span "Data" at bounding box center [51, 29] width 14 height 19
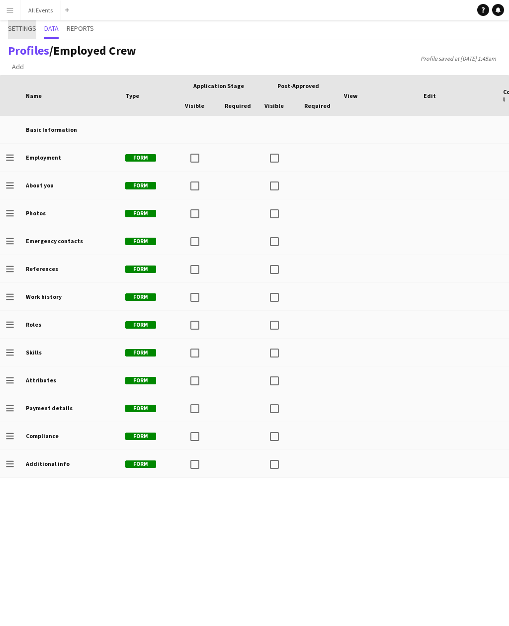
click at [18, 31] on span "Settings" at bounding box center [22, 28] width 28 height 7
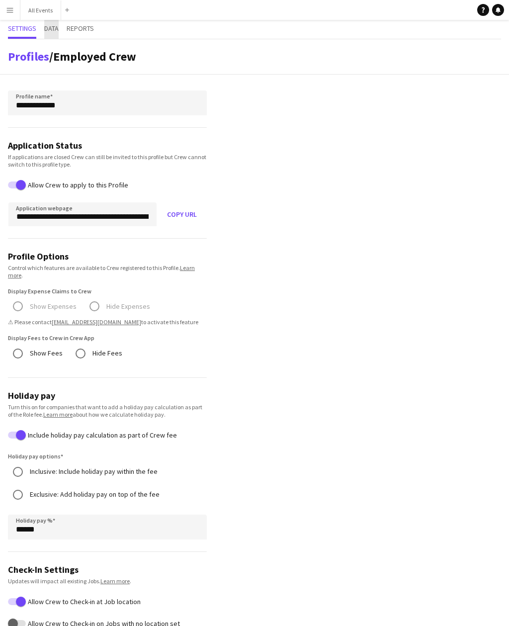
click at [59, 30] on span "Data" at bounding box center [51, 28] width 14 height 7
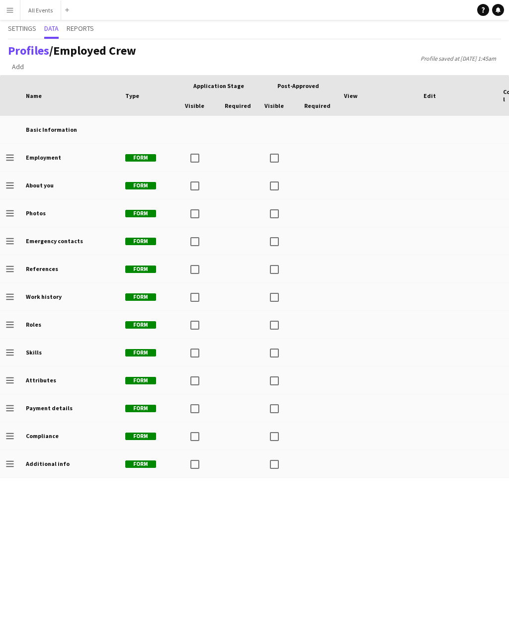
click at [358, 337] on div at bounding box center [378, 324] width 80 height 27
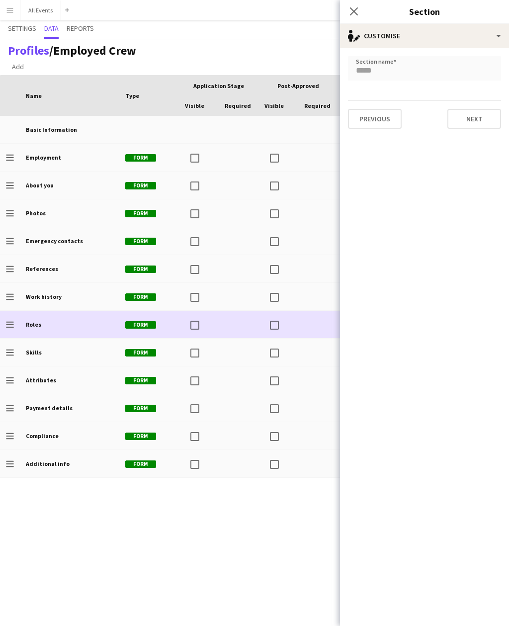
click at [12, 325] on icon at bounding box center [9, 324] width 7 height 1
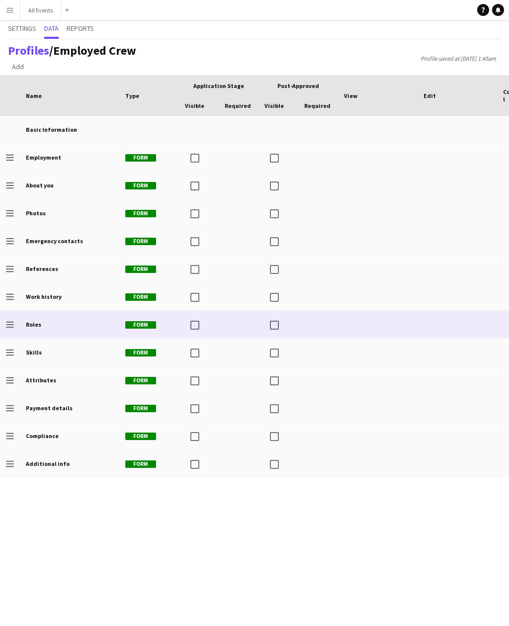
click at [12, 331] on app-icon "Drag to change order" at bounding box center [10, 324] width 8 height 27
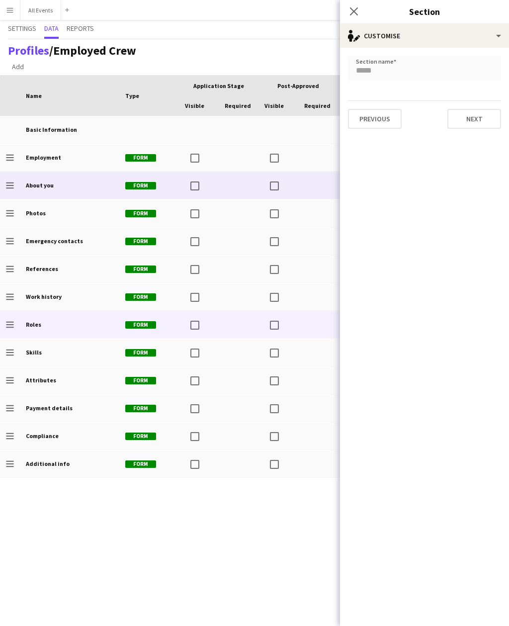
click at [305, 189] on div at bounding box center [318, 184] width 40 height 27
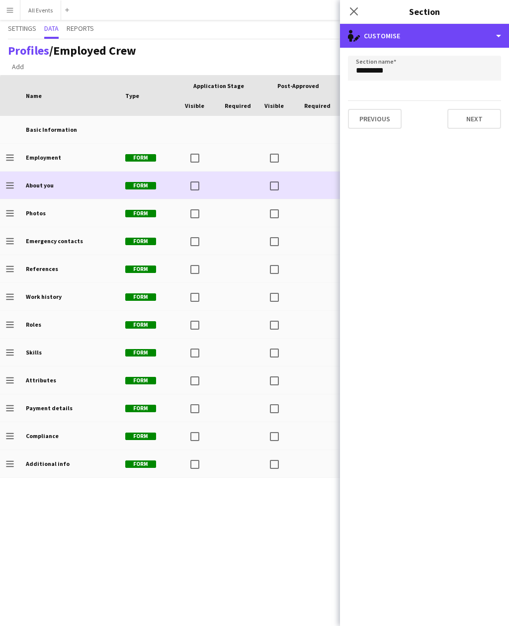
click at [494, 38] on div "single-neutral-actions-edit-1 Customise" at bounding box center [424, 36] width 169 height 24
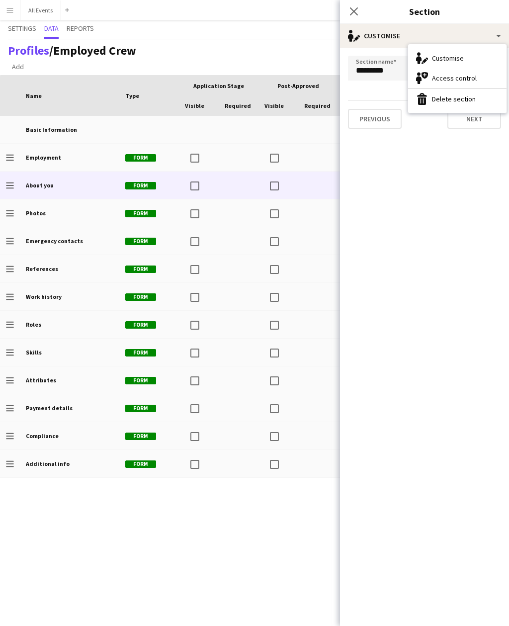
click at [480, 78] on div "Access control Access control" at bounding box center [457, 78] width 98 height 20
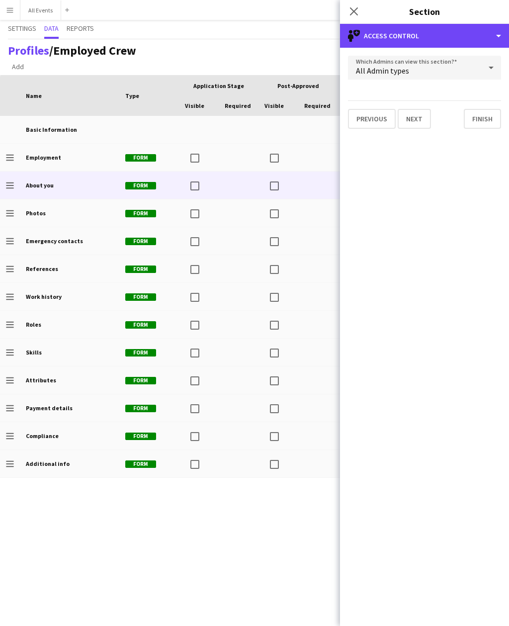
click at [491, 34] on div "single-neutral-shield Access control" at bounding box center [424, 36] width 169 height 24
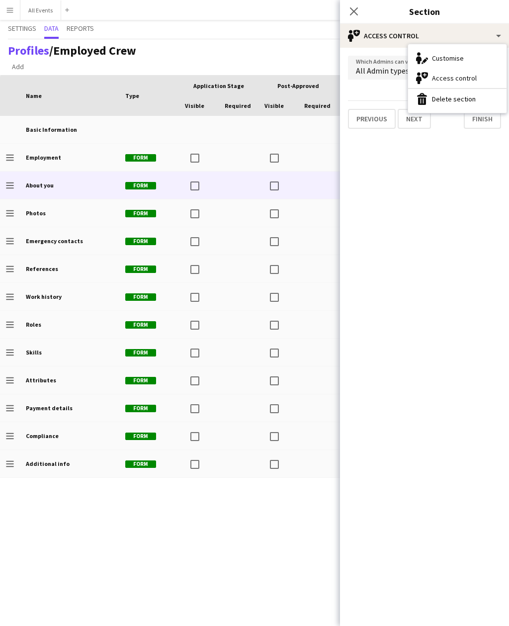
click at [477, 60] on div "Customise Customise" at bounding box center [457, 58] width 98 height 20
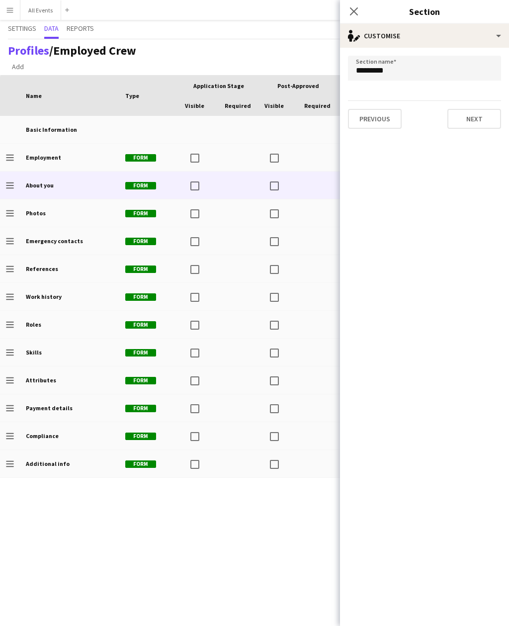
click at [483, 120] on button "Next" at bounding box center [474, 119] width 54 height 20
click at [354, 14] on icon "Close pop-in" at bounding box center [354, 11] width 8 height 8
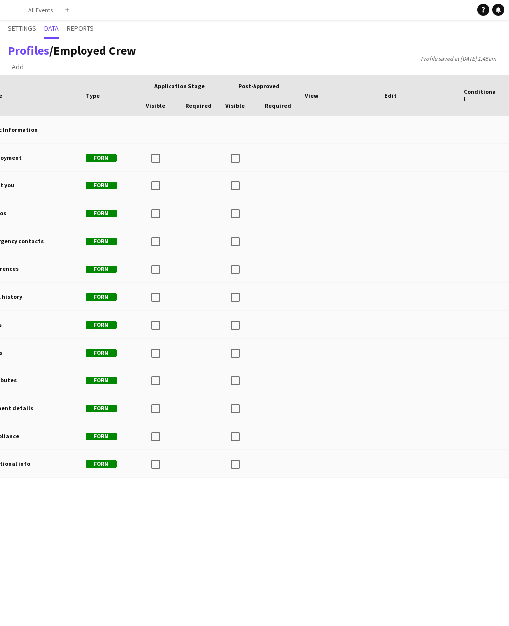
scroll to position [0, 88]
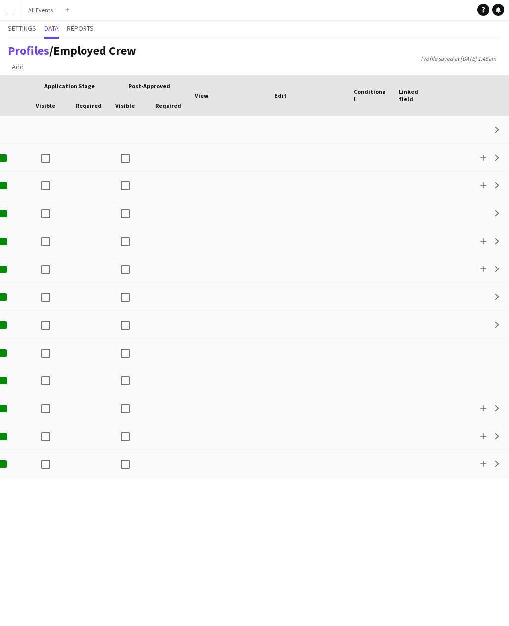
click at [493, 186] on button "Expand" at bounding box center [497, 185] width 12 height 12
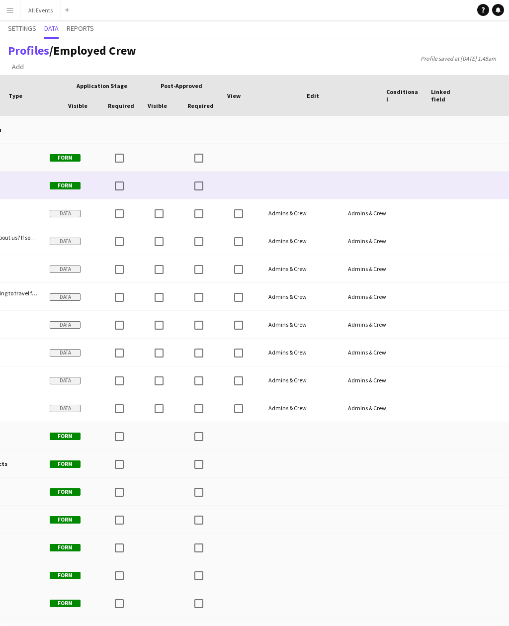
scroll to position [0, 1]
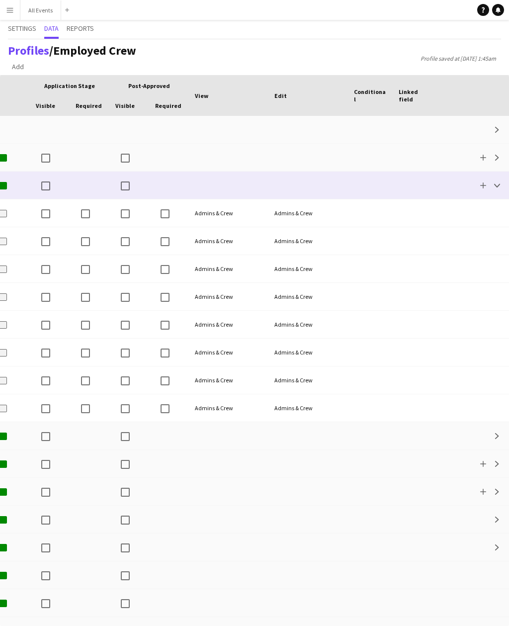
click at [483, 187] on app-icon "Add" at bounding box center [483, 185] width 6 height 6
click at [469, 203] on icon at bounding box center [475, 203] width 12 height 5
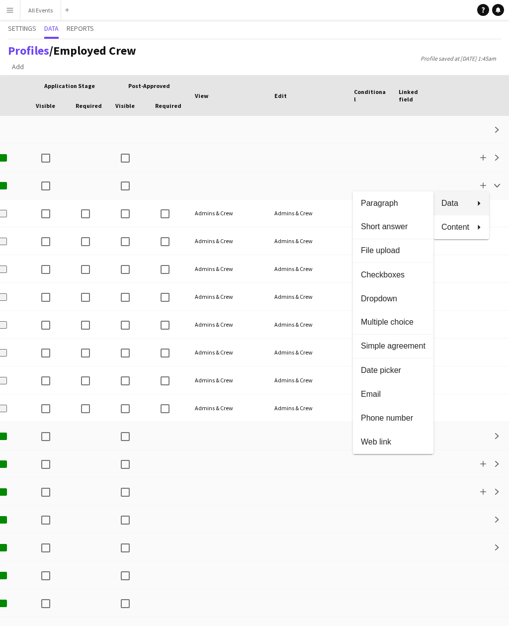
click at [400, 273] on span "Checkboxes" at bounding box center [393, 274] width 65 height 9
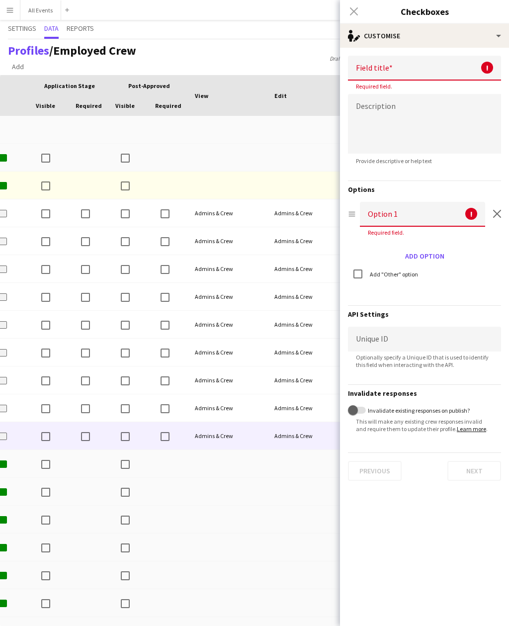
click at [424, 68] on input at bounding box center [424, 68] width 153 height 25
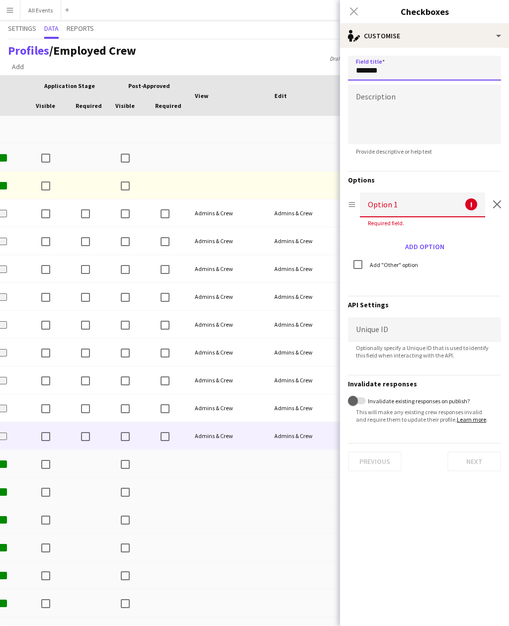
type input "*******"
click at [419, 102] on textarea at bounding box center [424, 115] width 153 height 60
type textarea "**"
click at [353, 206] on icon "Drag option" at bounding box center [352, 204] width 8 height 8
click at [412, 208] on input at bounding box center [422, 204] width 125 height 25
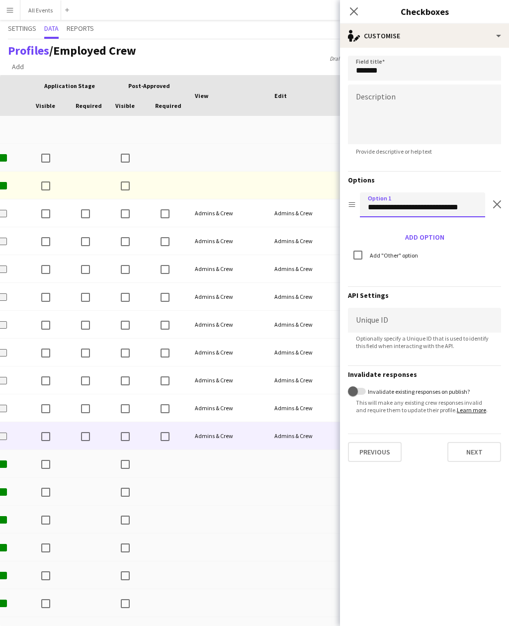
type input "**********"
click at [431, 240] on button "Add option" at bounding box center [424, 237] width 47 height 16
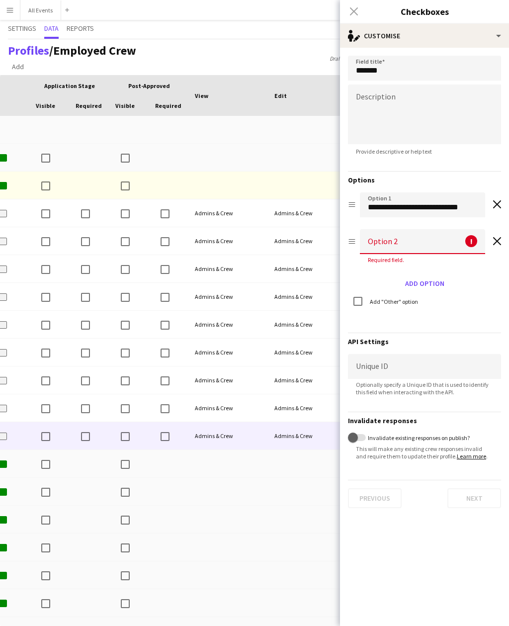
click at [421, 249] on input at bounding box center [422, 241] width 125 height 25
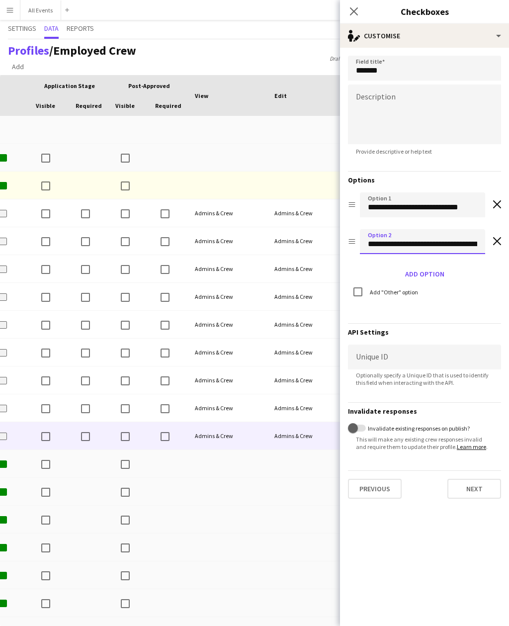
type input "**********"
click at [429, 276] on button "Add option" at bounding box center [424, 274] width 47 height 16
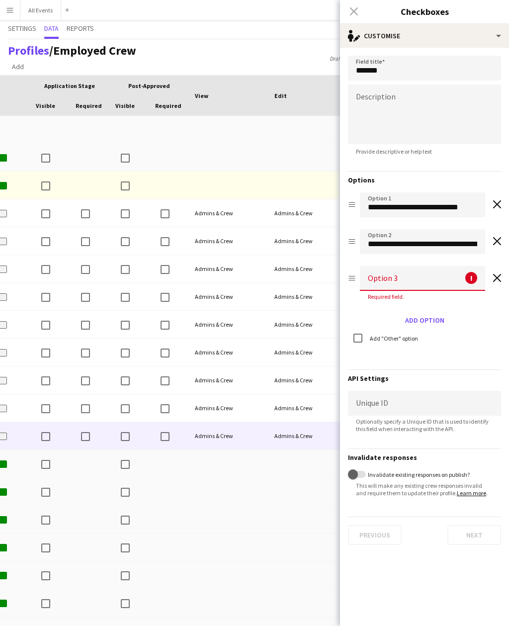
click at [412, 281] on input at bounding box center [422, 278] width 125 height 25
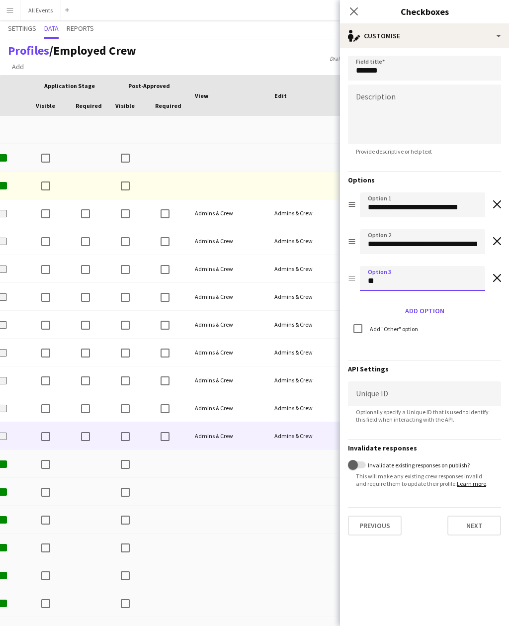
type input "*"
type input "**********"
click at [431, 311] on button "Add option" at bounding box center [424, 311] width 47 height 16
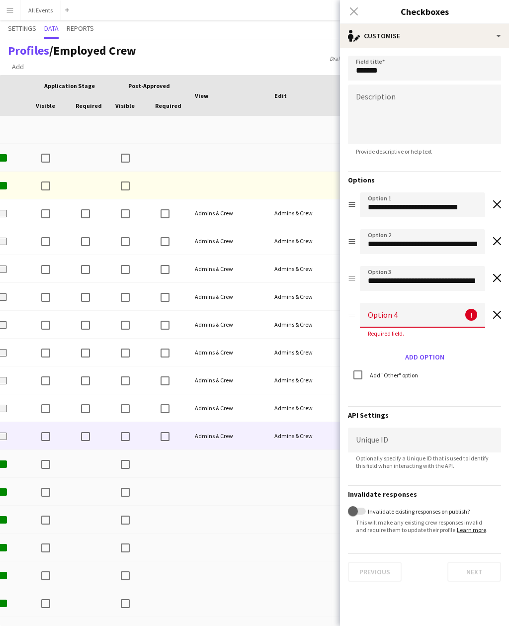
click at [421, 318] on input at bounding box center [422, 315] width 125 height 25
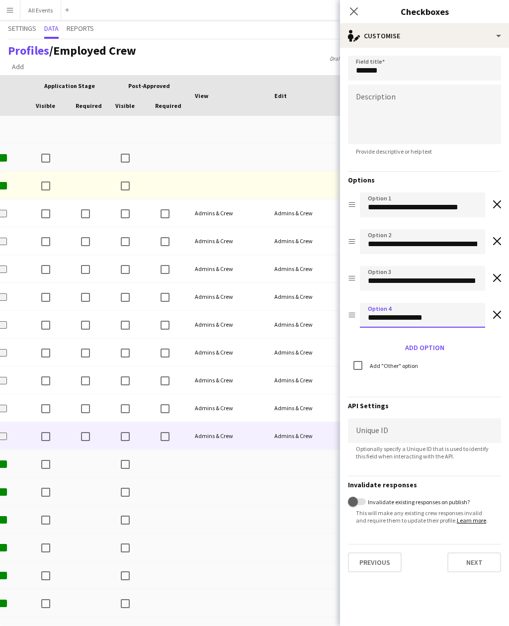
type input "**********"
click at [480, 570] on button "Next" at bounding box center [474, 562] width 54 height 20
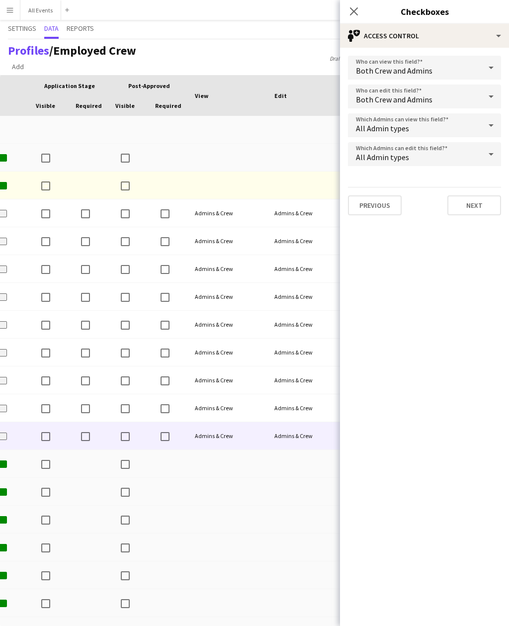
click at [486, 205] on button "Next" at bounding box center [474, 205] width 54 height 20
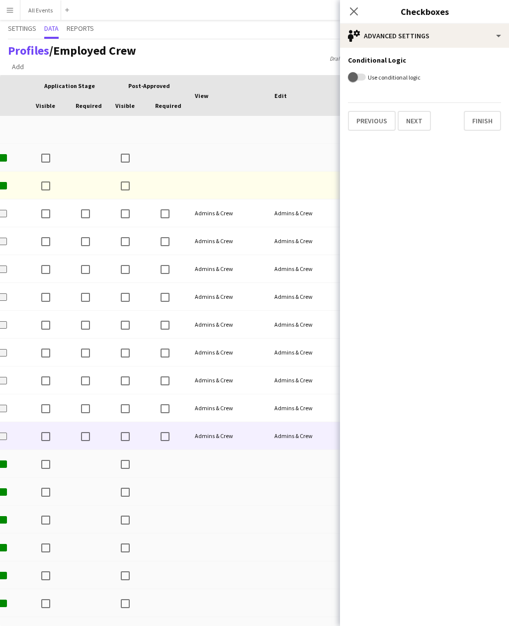
click at [488, 122] on button "Finish" at bounding box center [482, 121] width 37 height 20
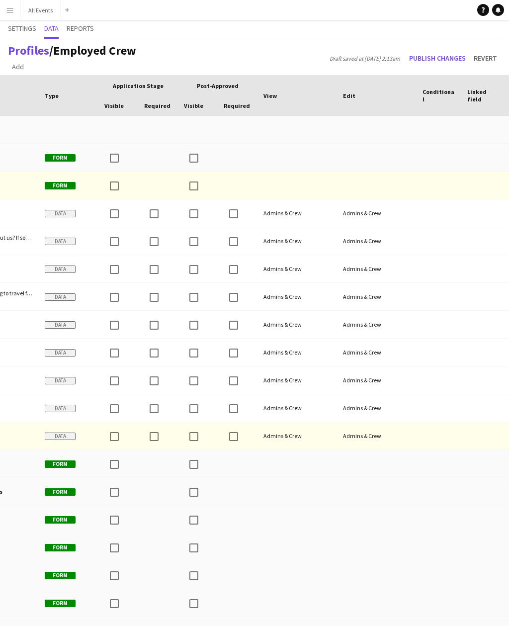
scroll to position [0, 59]
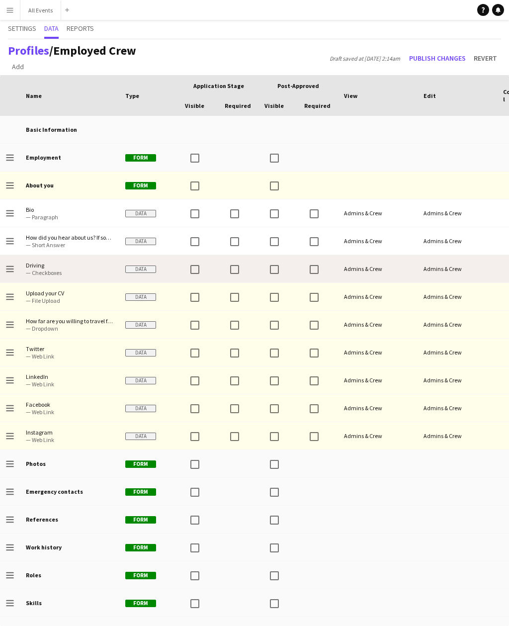
click at [442, 56] on button "Publish changes" at bounding box center [437, 58] width 65 height 16
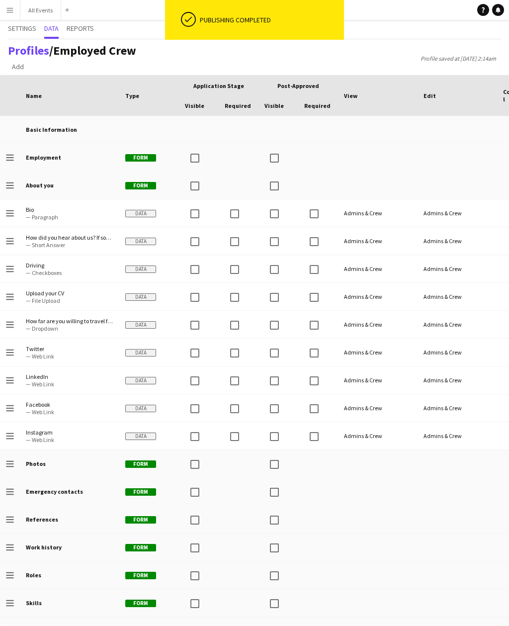
click at [12, 11] on app-icon "Menu" at bounding box center [10, 10] width 8 height 8
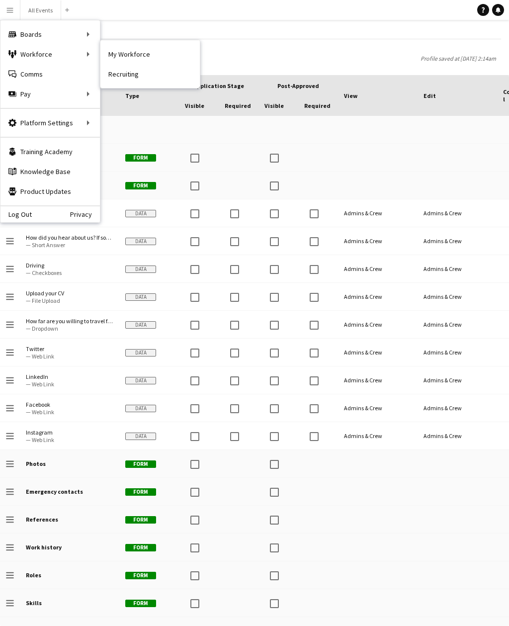
click at [154, 53] on link "My Workforce" at bounding box center [149, 54] width 99 height 20
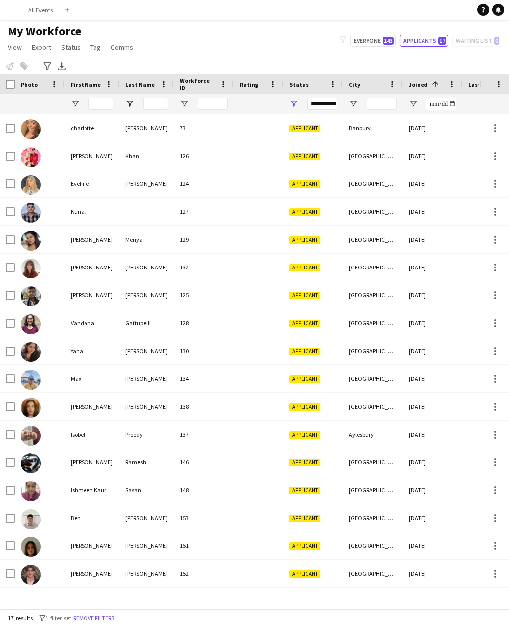
click at [139, 578] on div "[PERSON_NAME]" at bounding box center [146, 573] width 55 height 27
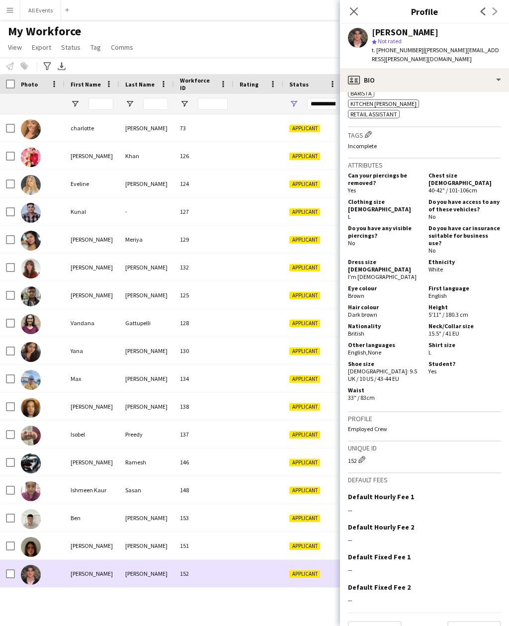
scroll to position [379, 0]
click at [484, 621] on button "Next" at bounding box center [474, 631] width 54 height 20
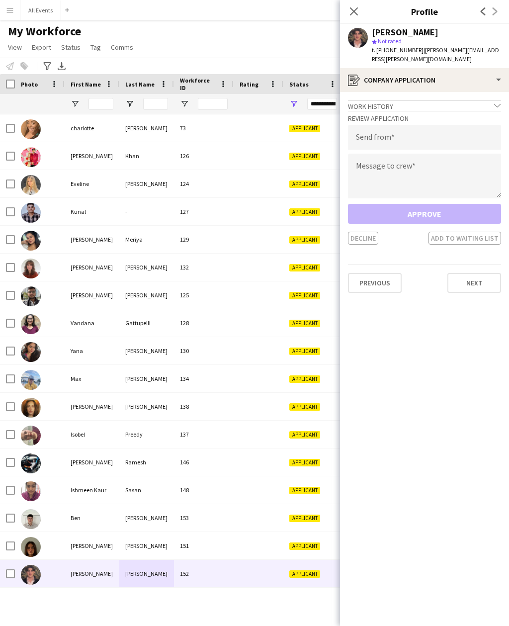
click at [494, 275] on button "Next" at bounding box center [474, 283] width 54 height 20
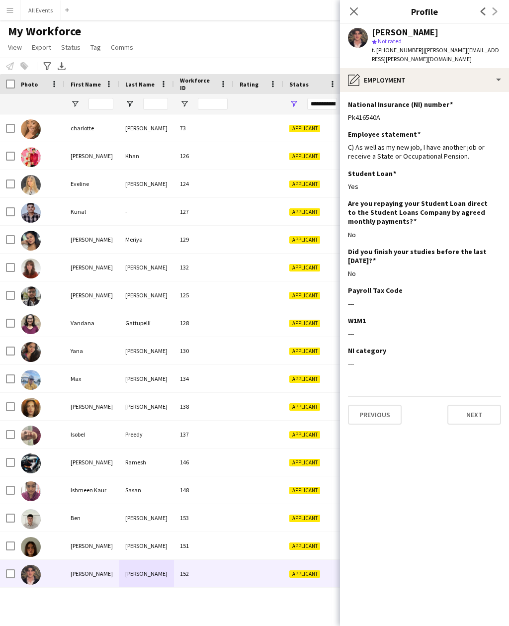
click at [474, 412] on button "Next" at bounding box center [474, 415] width 54 height 20
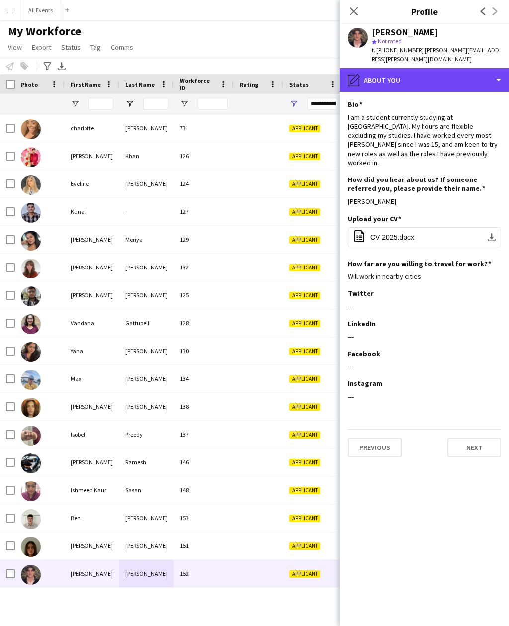
click at [476, 69] on div "pencil4 About you" at bounding box center [424, 80] width 169 height 24
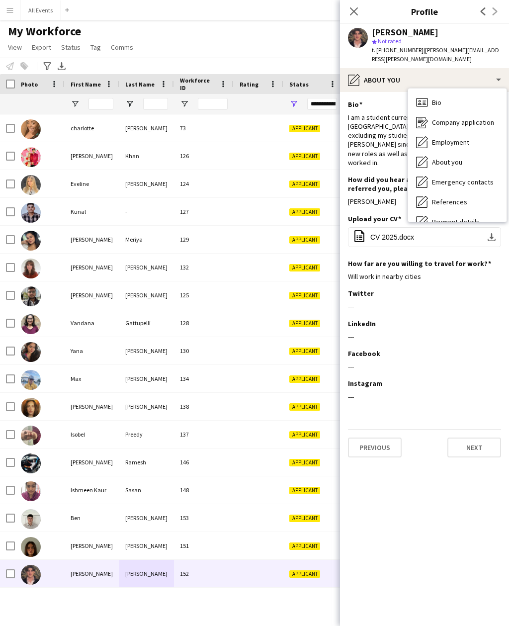
click at [462, 96] on div "Bio Bio" at bounding box center [457, 102] width 98 height 20
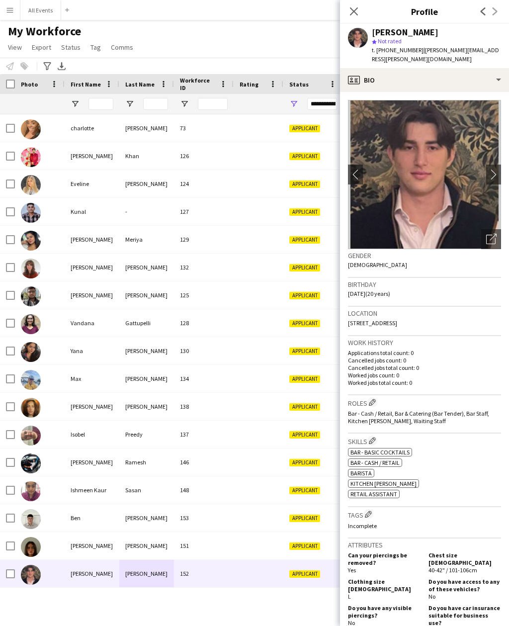
click at [214, 29] on div "My Workforce View Views Default view New view Update view Delete view Edit name…" at bounding box center [254, 41] width 509 height 34
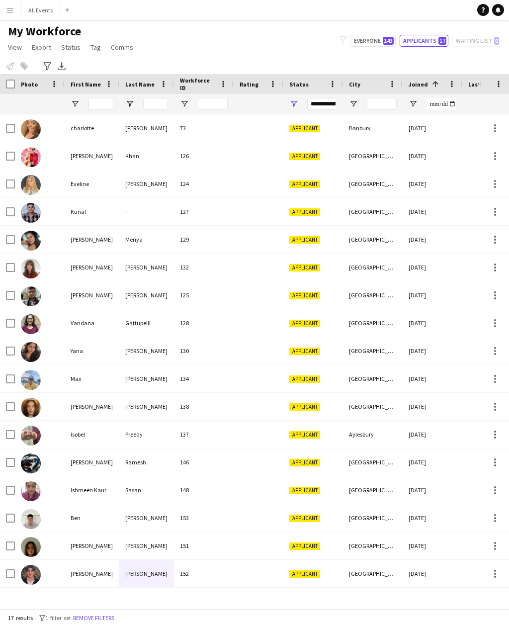
click at [14, 11] on button "Menu" at bounding box center [10, 10] width 20 height 20
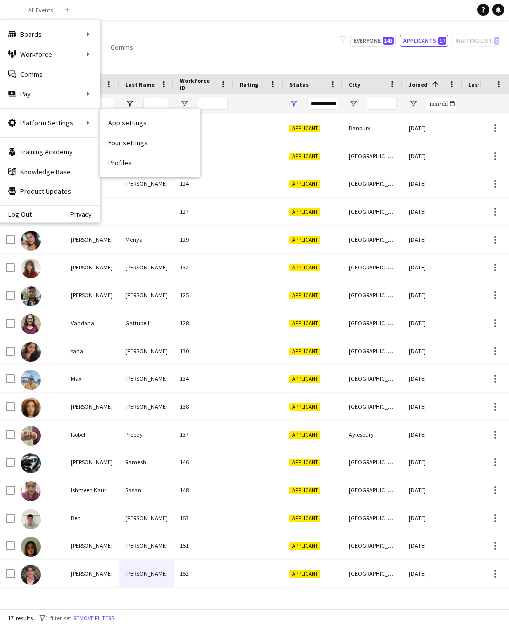
click at [137, 167] on link "Profiles" at bounding box center [149, 163] width 99 height 20
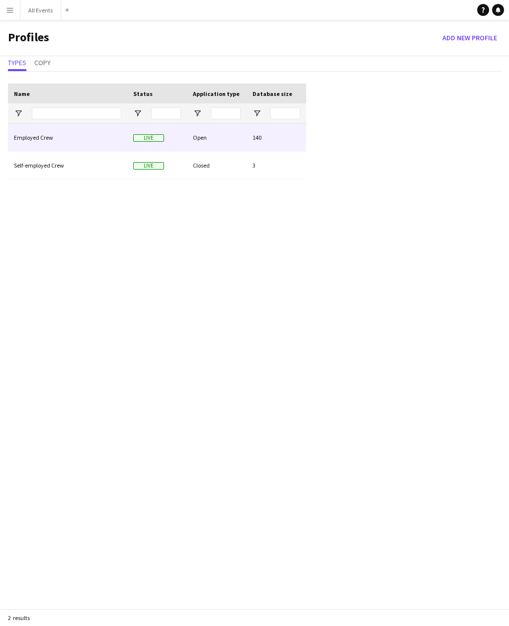
click at [96, 142] on div "Employed Crew" at bounding box center [67, 137] width 119 height 27
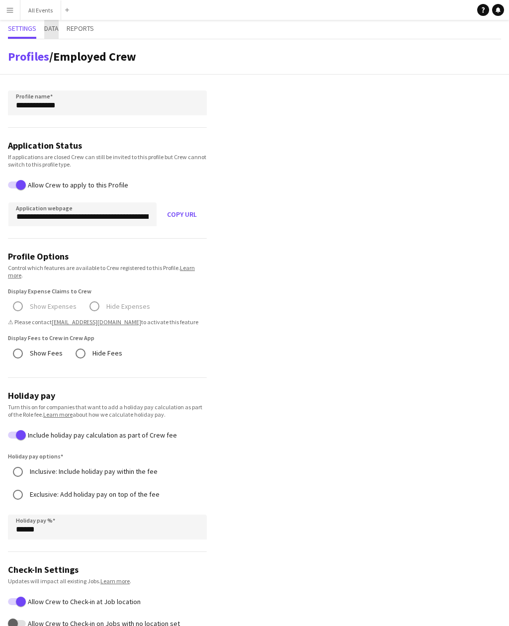
click at [59, 22] on span "Data" at bounding box center [51, 29] width 14 height 19
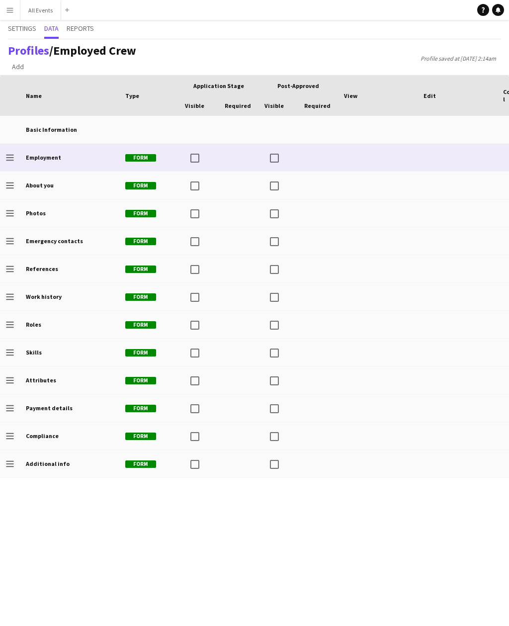
click at [350, 162] on div at bounding box center [378, 157] width 80 height 27
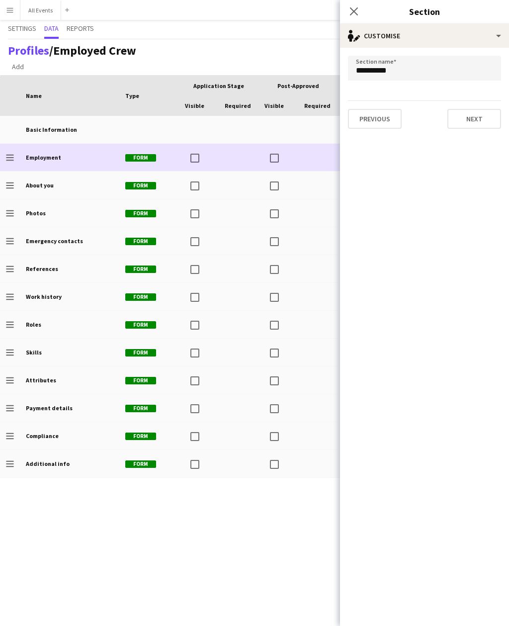
click at [359, 12] on app-icon "Close pop-in" at bounding box center [354, 11] width 12 height 12
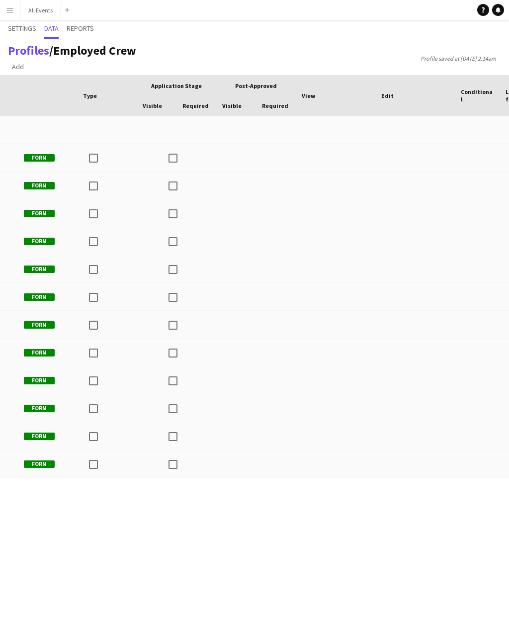
scroll to position [0, 97]
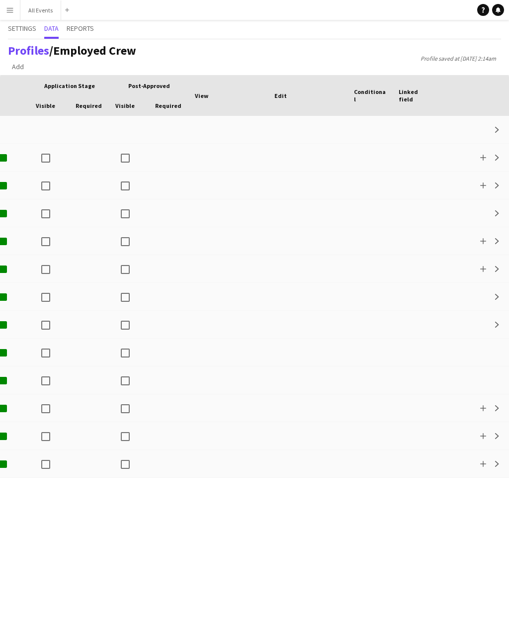
click at [483, 159] on app-icon "Add" at bounding box center [483, 158] width 6 height 6
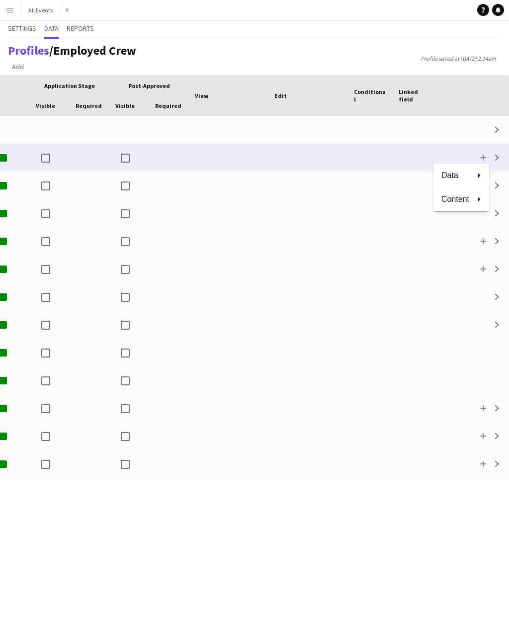
click at [470, 178] on button "Data" at bounding box center [461, 176] width 56 height 24
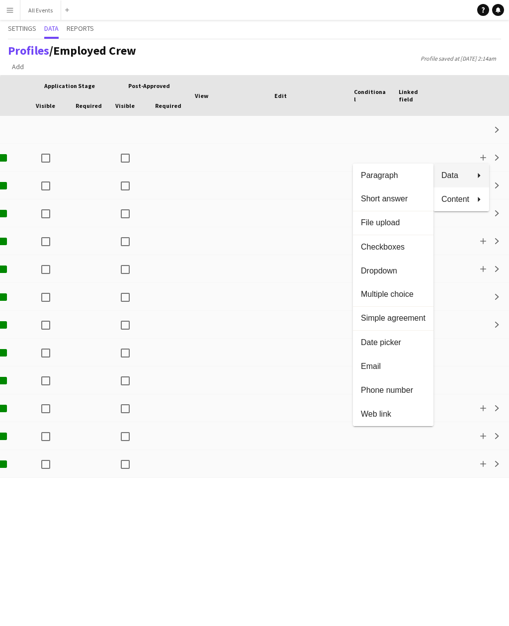
click at [506, 158] on div at bounding box center [254, 313] width 509 height 626
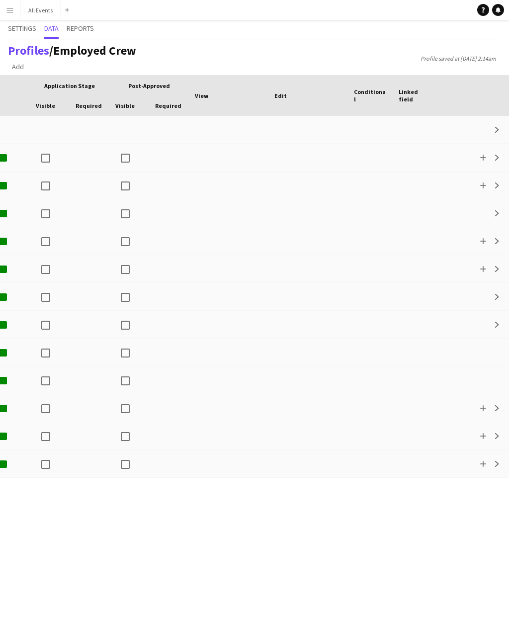
click at [495, 161] on button "Expand" at bounding box center [497, 158] width 12 height 12
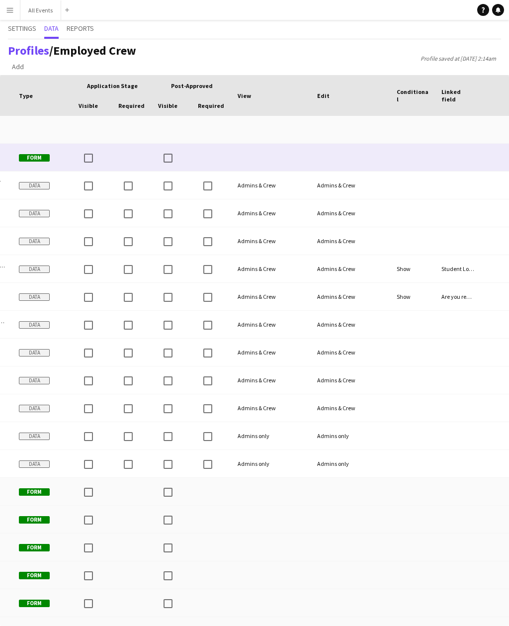
scroll to position [0, 54]
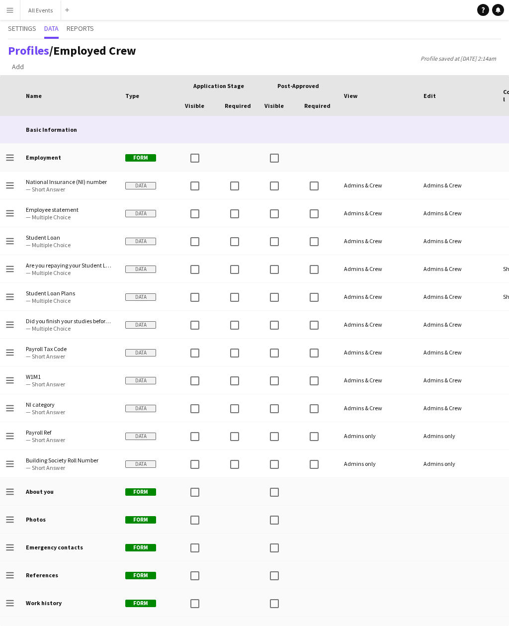
click at [104, 124] on div "Basic Information" at bounding box center [69, 129] width 99 height 27
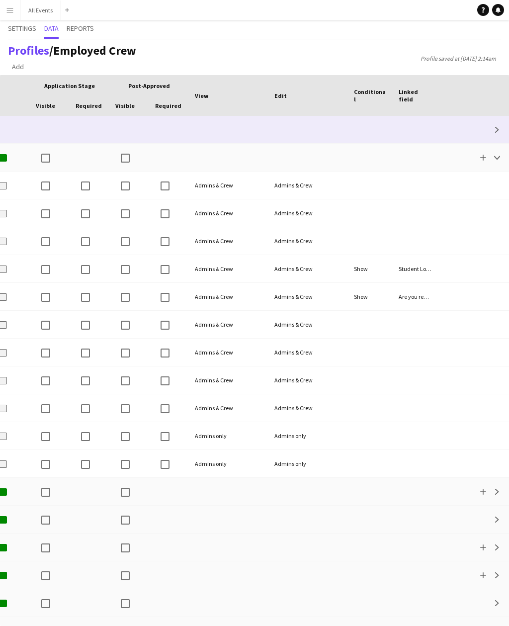
click at [502, 157] on button "Collapse" at bounding box center [497, 158] width 12 height 12
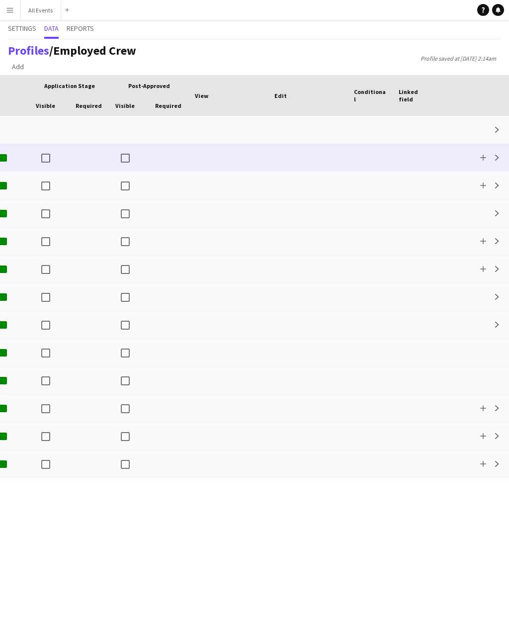
click at [499, 128] on app-icon "Expand" at bounding box center [497, 130] width 6 height 6
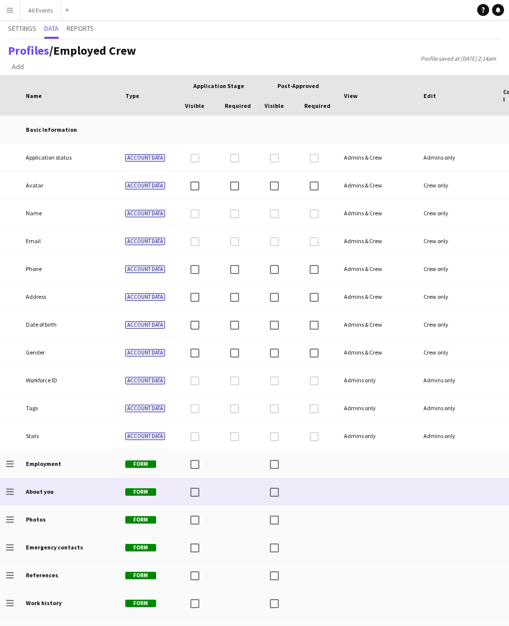
click at [13, 491] on icon at bounding box center [9, 491] width 7 height 1
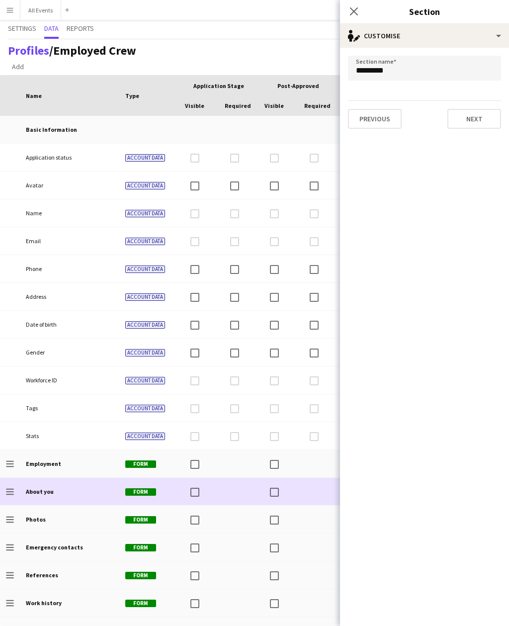
click at [7, 488] on icon "Drag to change order" at bounding box center [10, 492] width 8 height 8
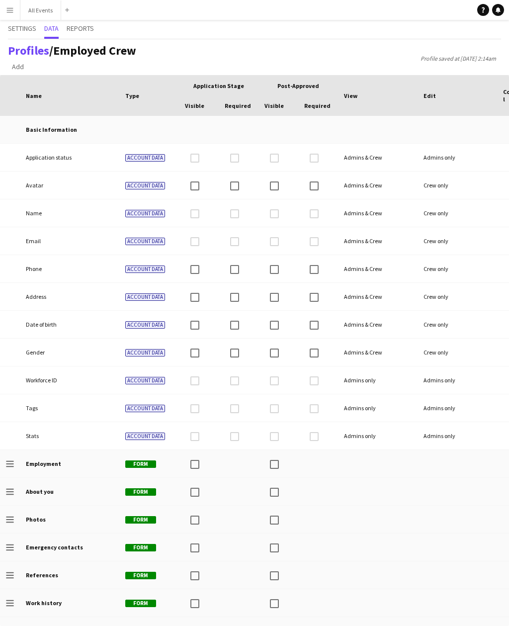
click at [10, 5] on button "Menu" at bounding box center [10, 10] width 20 height 20
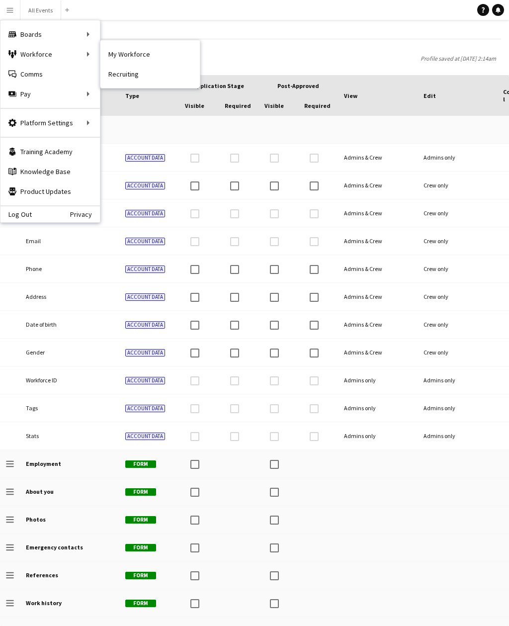
click at [117, 54] on link "My Workforce" at bounding box center [149, 54] width 99 height 20
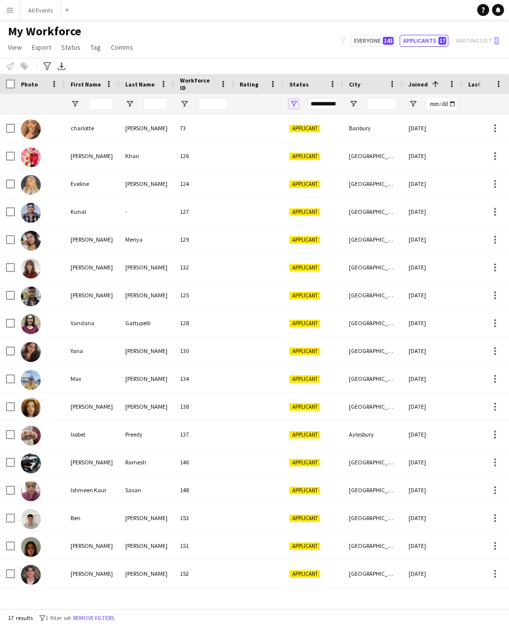
click at [298, 100] on span "Open Filter Menu" at bounding box center [293, 103] width 9 height 9
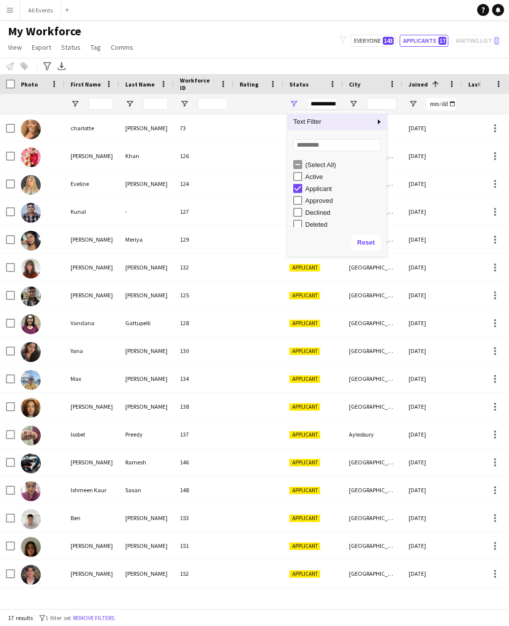
click at [329, 192] on div "Applicant" at bounding box center [344, 188] width 79 height 7
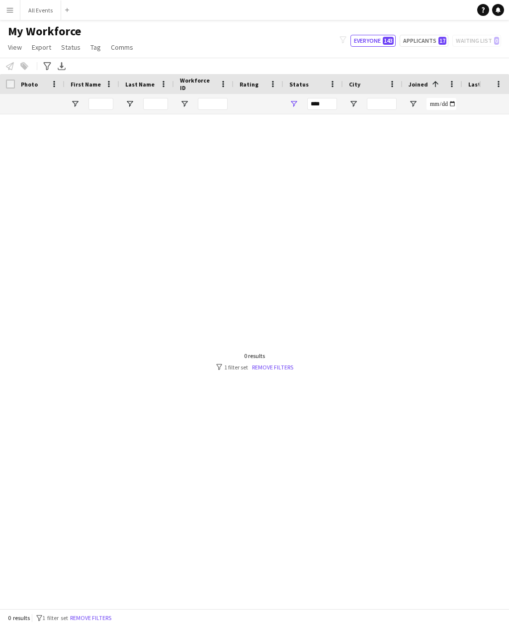
click at [282, 371] on link "Remove filters" at bounding box center [272, 366] width 41 height 7
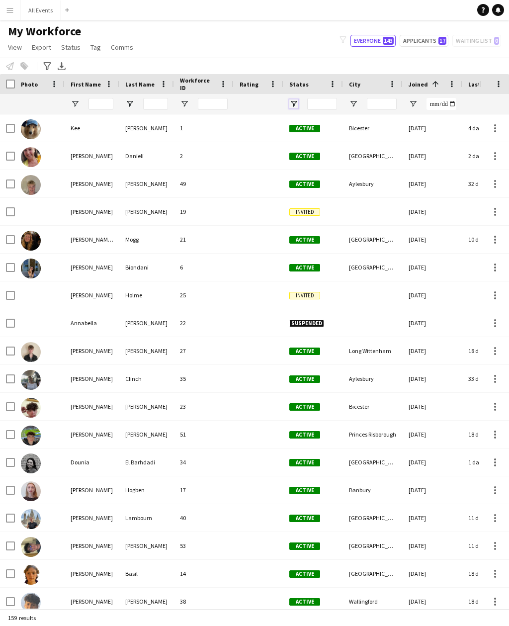
click at [294, 101] on span "Open Filter Menu" at bounding box center [293, 103] width 9 height 9
click at [303, 91] on div "Status" at bounding box center [307, 84] width 36 height 15
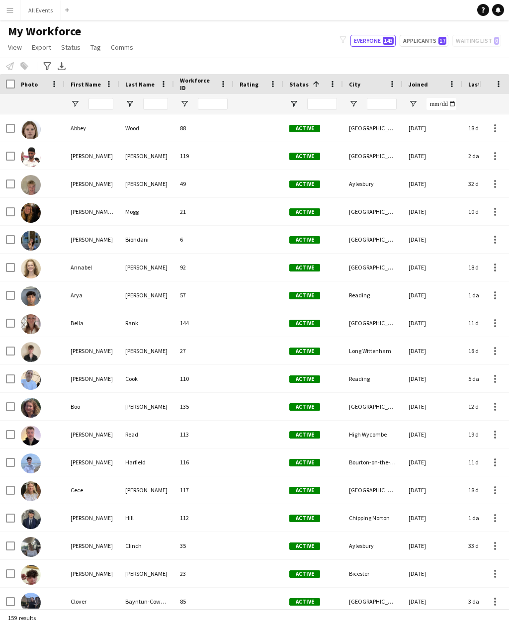
click at [312, 80] on span at bounding box center [316, 84] width 9 height 9
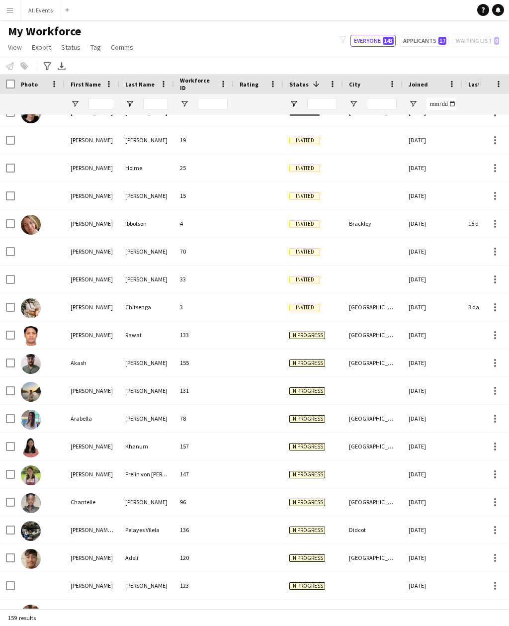
scroll to position [299, 0]
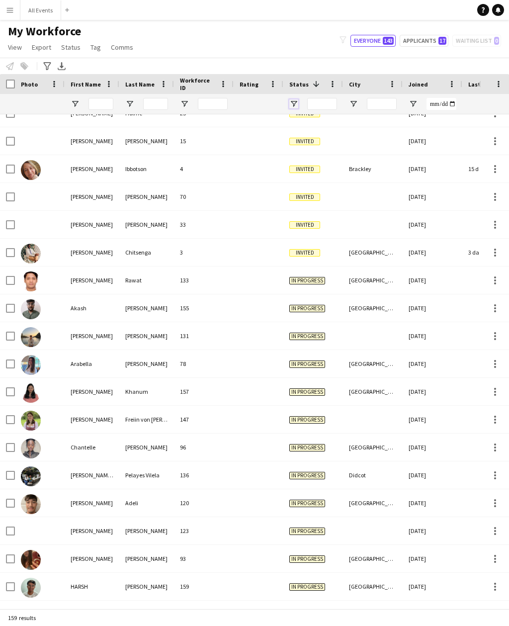
click at [297, 105] on span "Open Filter Menu" at bounding box center [293, 103] width 9 height 9
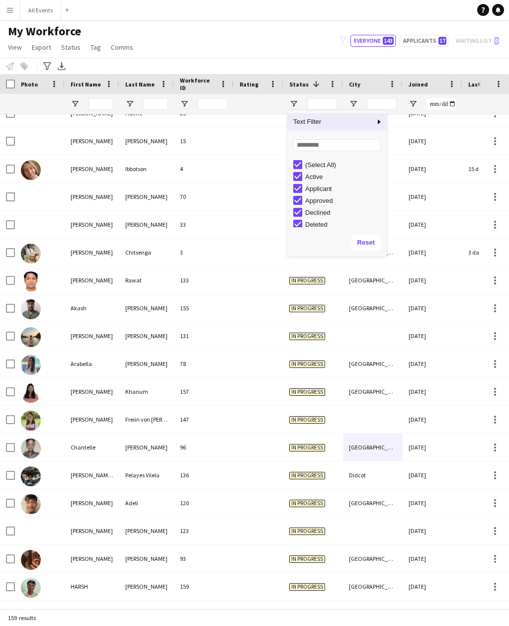
click at [325, 164] on div "(Select All)" at bounding box center [344, 164] width 79 height 7
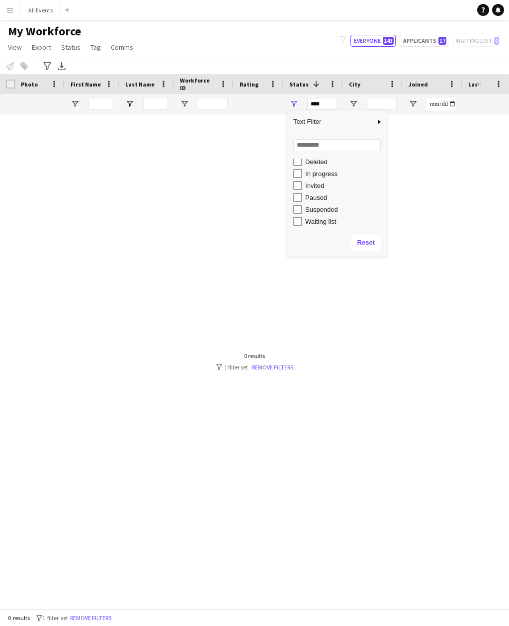
click at [339, 177] on div "In progress" at bounding box center [344, 173] width 79 height 7
type input "**********"
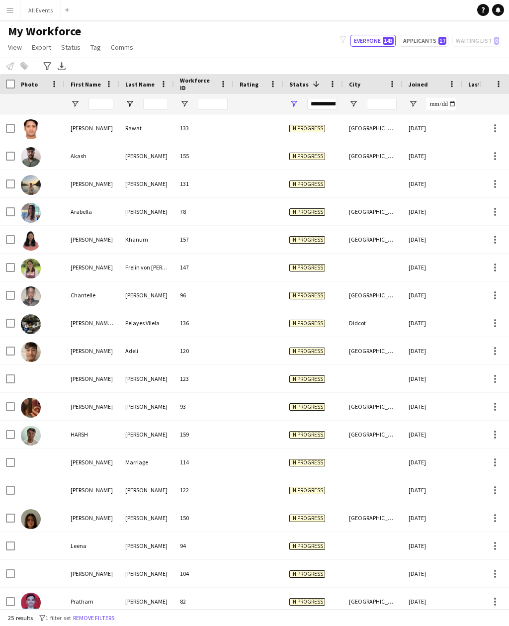
click at [390, 54] on div "My Workforce View Views Default view New view Update view Delete view Edit name…" at bounding box center [254, 41] width 509 height 34
click at [422, 91] on div "Joined" at bounding box center [427, 84] width 36 height 15
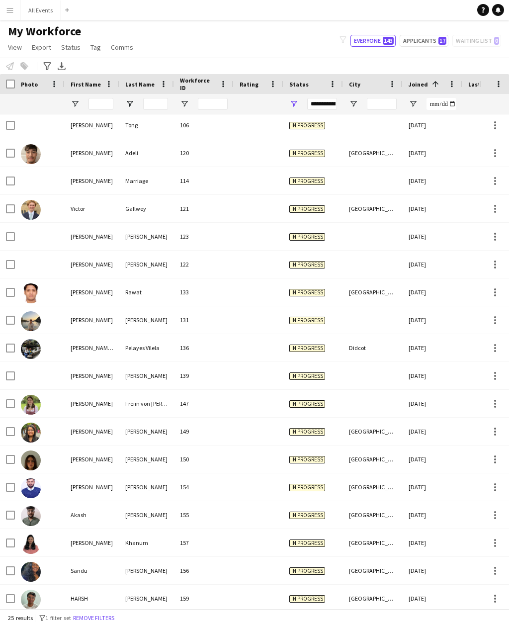
click at [249, 612] on div at bounding box center [259, 625] width 50 height 27
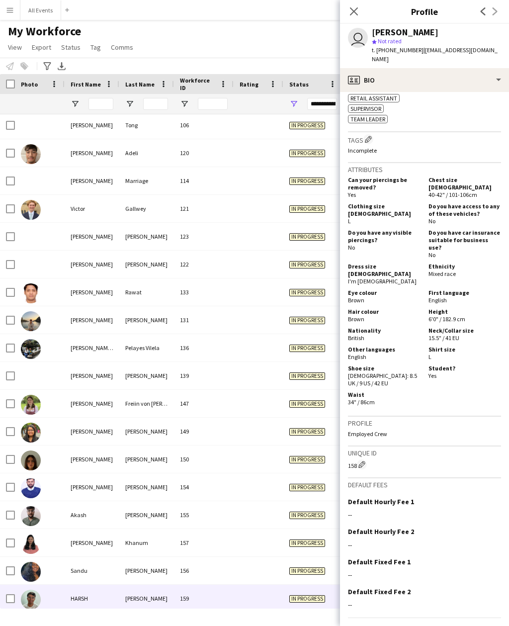
click at [273, 585] on div at bounding box center [259, 598] width 50 height 27
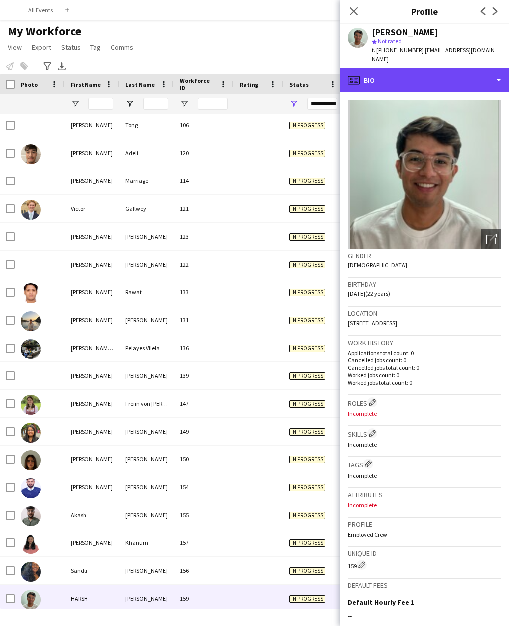
click at [491, 69] on div "profile Bio" at bounding box center [424, 80] width 169 height 24
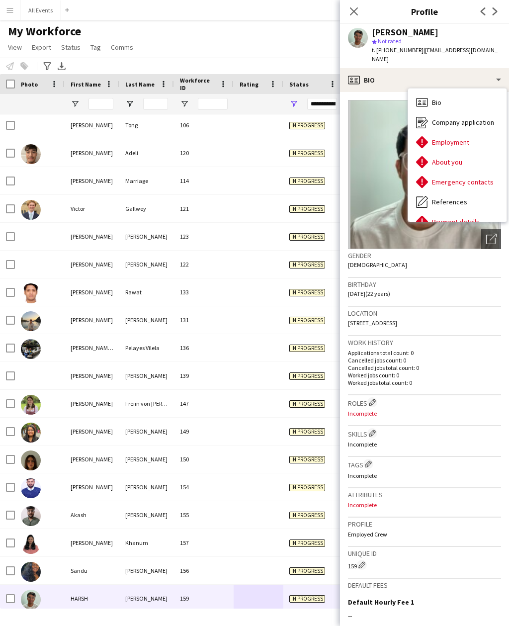
click at [473, 155] on div "About you About you" at bounding box center [457, 162] width 98 height 20
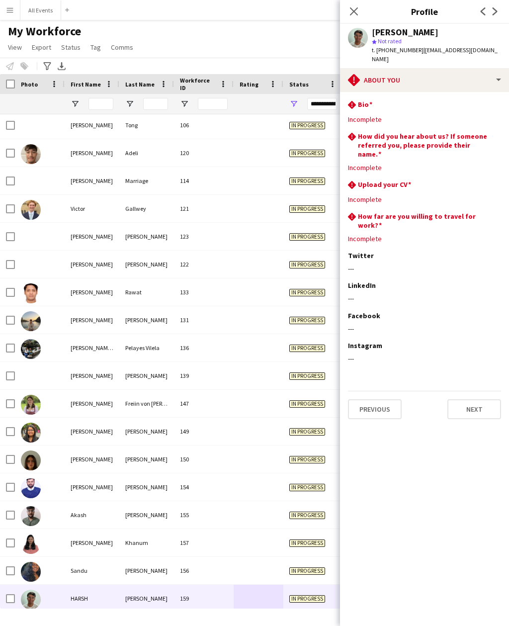
click at [378, 399] on button "Previous" at bounding box center [375, 409] width 54 height 20
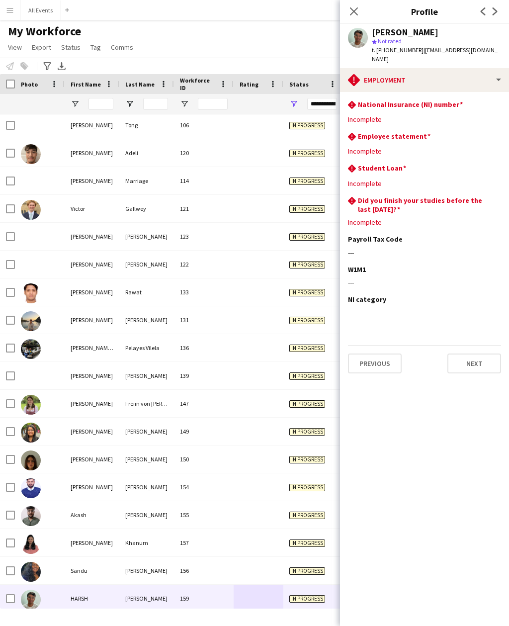
click at [383, 353] on button "Previous" at bounding box center [375, 363] width 54 height 20
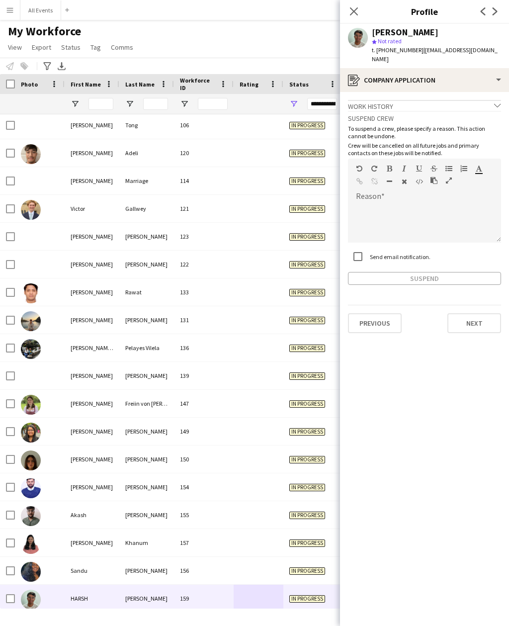
click at [389, 322] on button "Previous" at bounding box center [375, 323] width 54 height 20
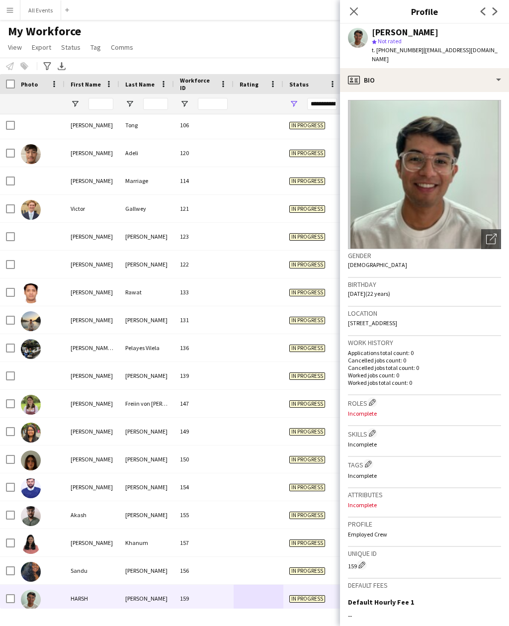
click at [298, 567] on span "In progress" at bounding box center [307, 570] width 36 height 7
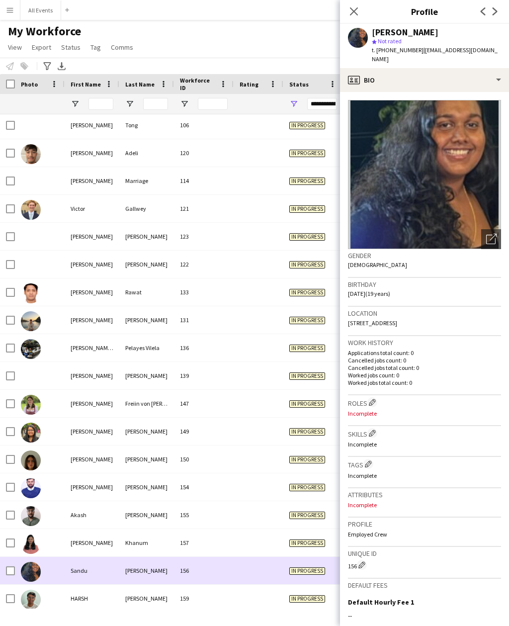
click at [297, 539] on span "In progress" at bounding box center [307, 542] width 36 height 7
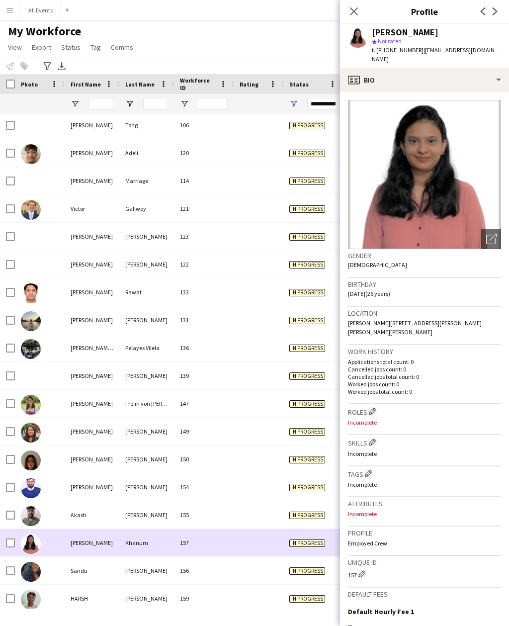
click at [297, 511] on span "In progress" at bounding box center [307, 514] width 36 height 7
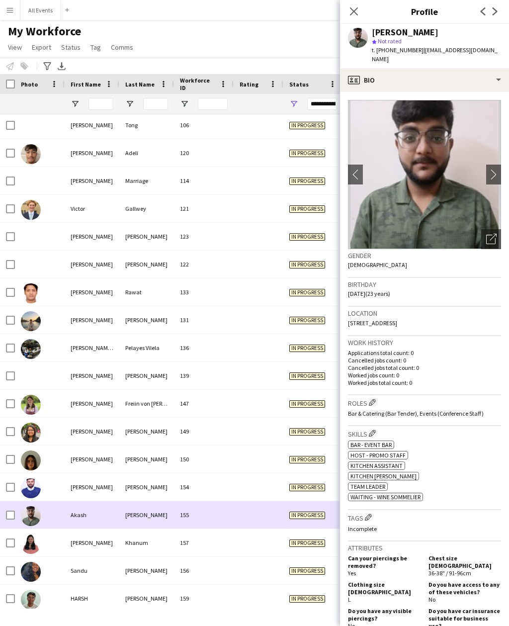
click at [303, 484] on span "In progress" at bounding box center [307, 487] width 36 height 7
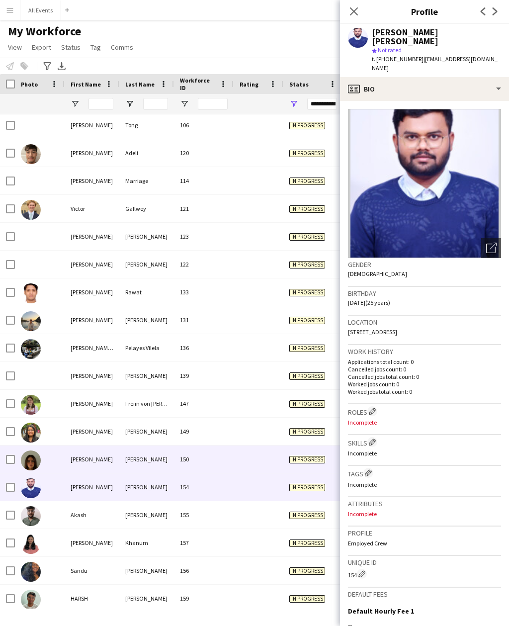
click at [304, 456] on span "In progress" at bounding box center [307, 459] width 36 height 7
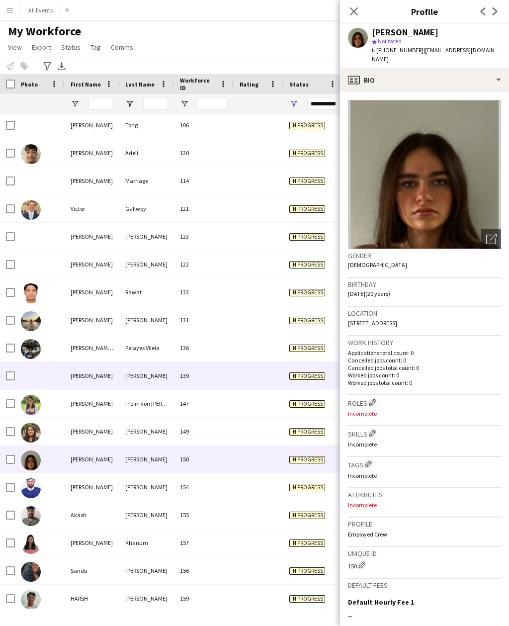
click at [302, 362] on div "In progress" at bounding box center [313, 375] width 60 height 27
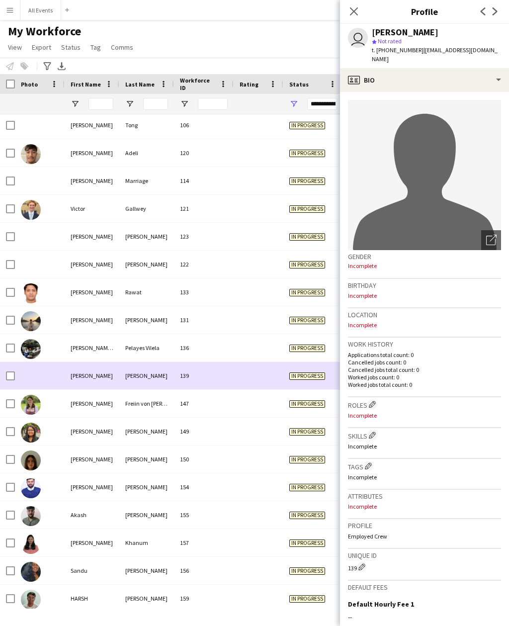
click at [279, 334] on div at bounding box center [259, 347] width 50 height 27
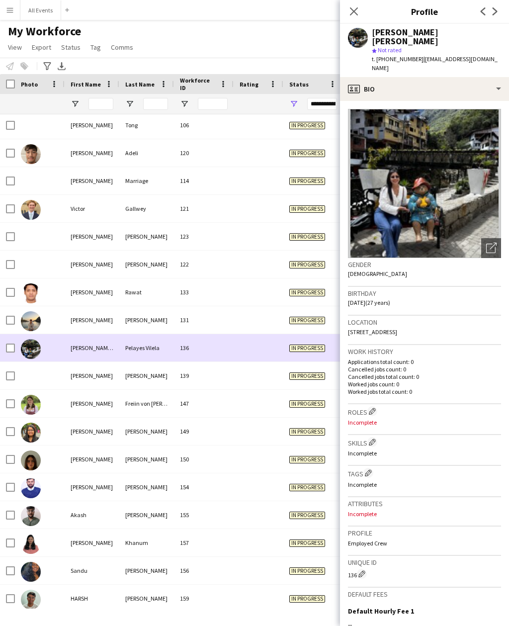
click at [285, 306] on div "In progress" at bounding box center [313, 319] width 60 height 27
